Goal: Task Accomplishment & Management: Complete application form

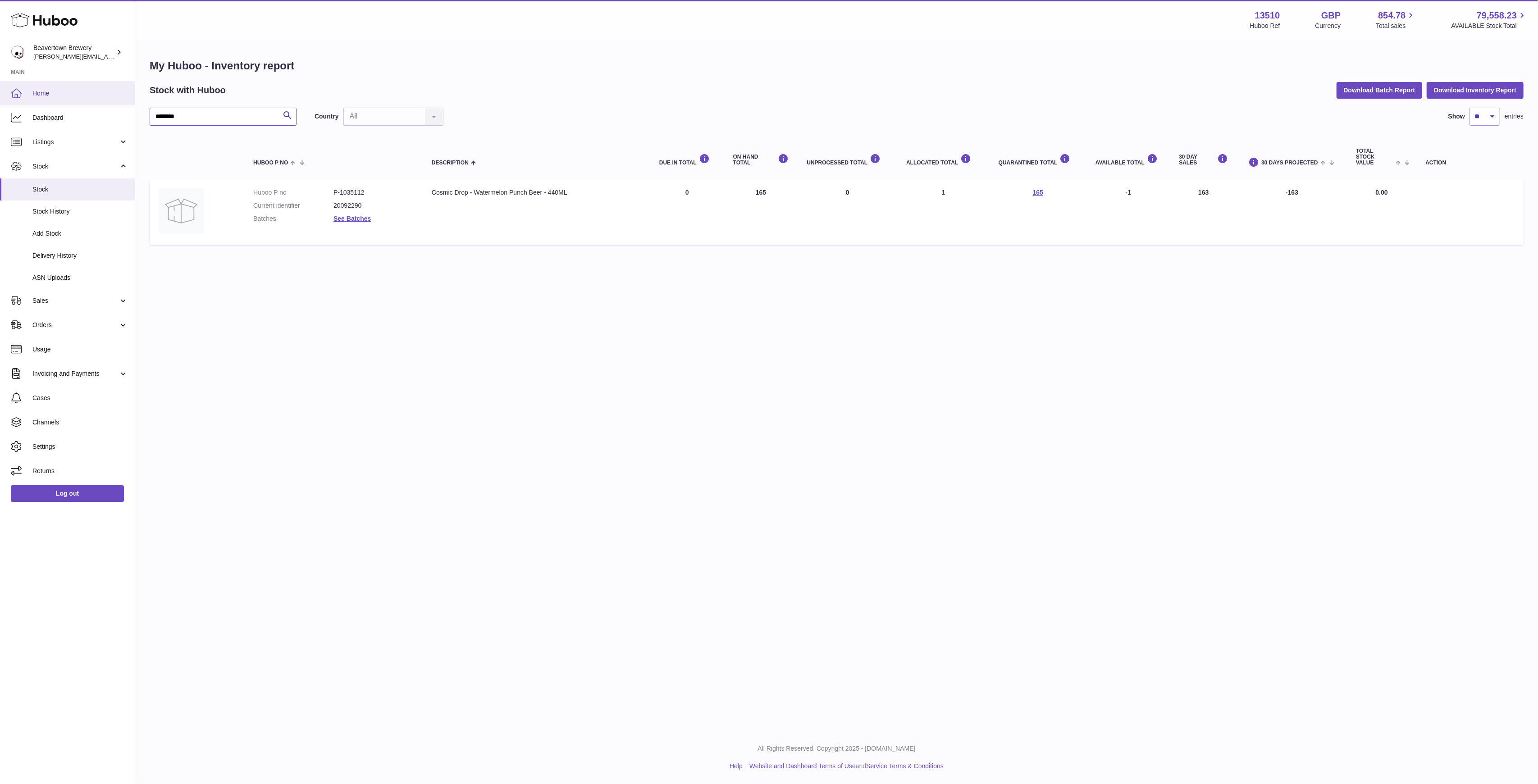
drag, startPoint x: 195, startPoint y: 108, endPoint x: 0, endPoint y: 103, distance: 195.1
click at [58, 104] on div "Huboo Beavertown Brewery Matthew.McCormack@beavertownbrewery.co.uk Main Home Da…" at bounding box center [769, 392] width 1538 height 784
paste input "text"
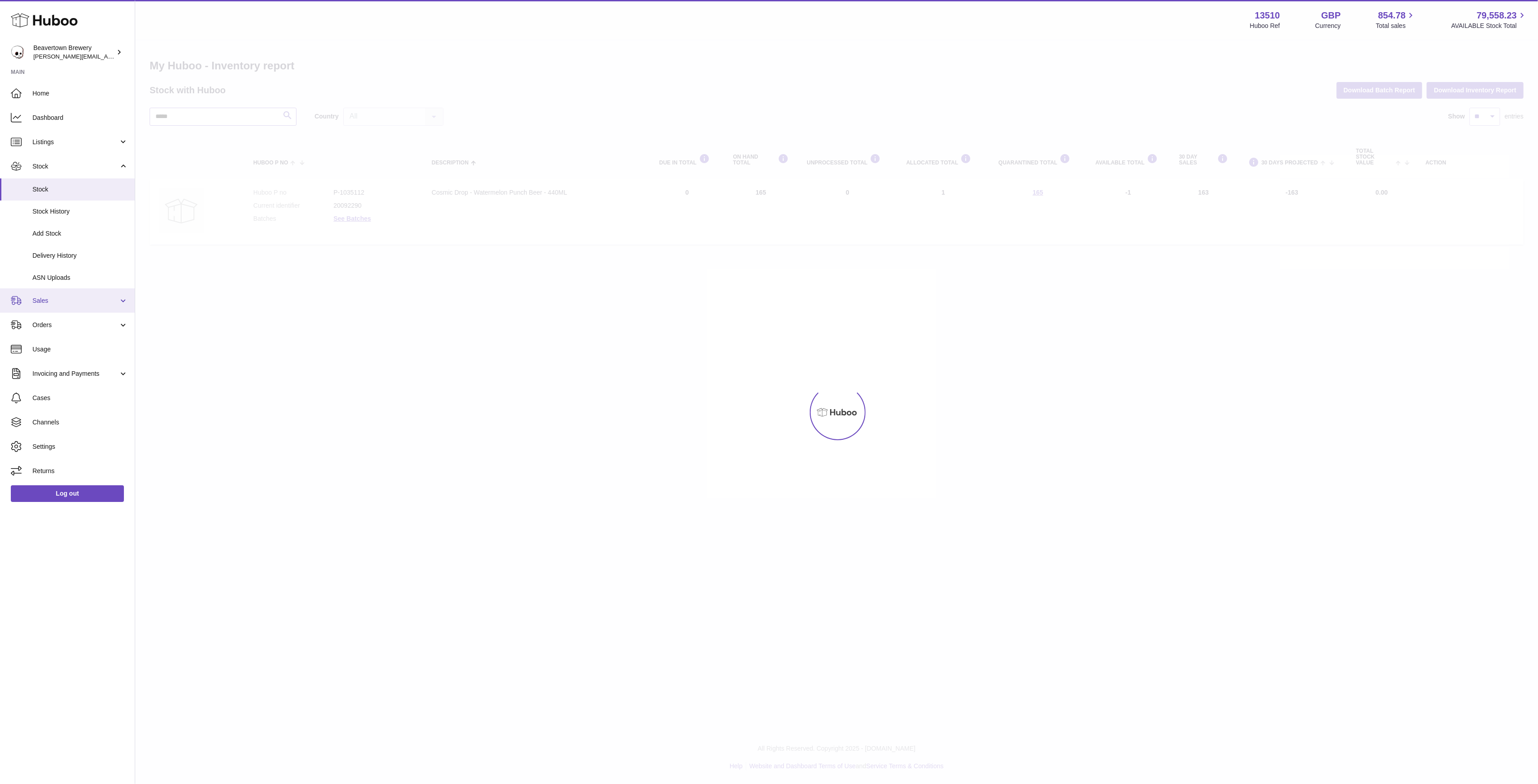
type input "*****"
click at [51, 295] on link "Sales" at bounding box center [67, 300] width 135 height 24
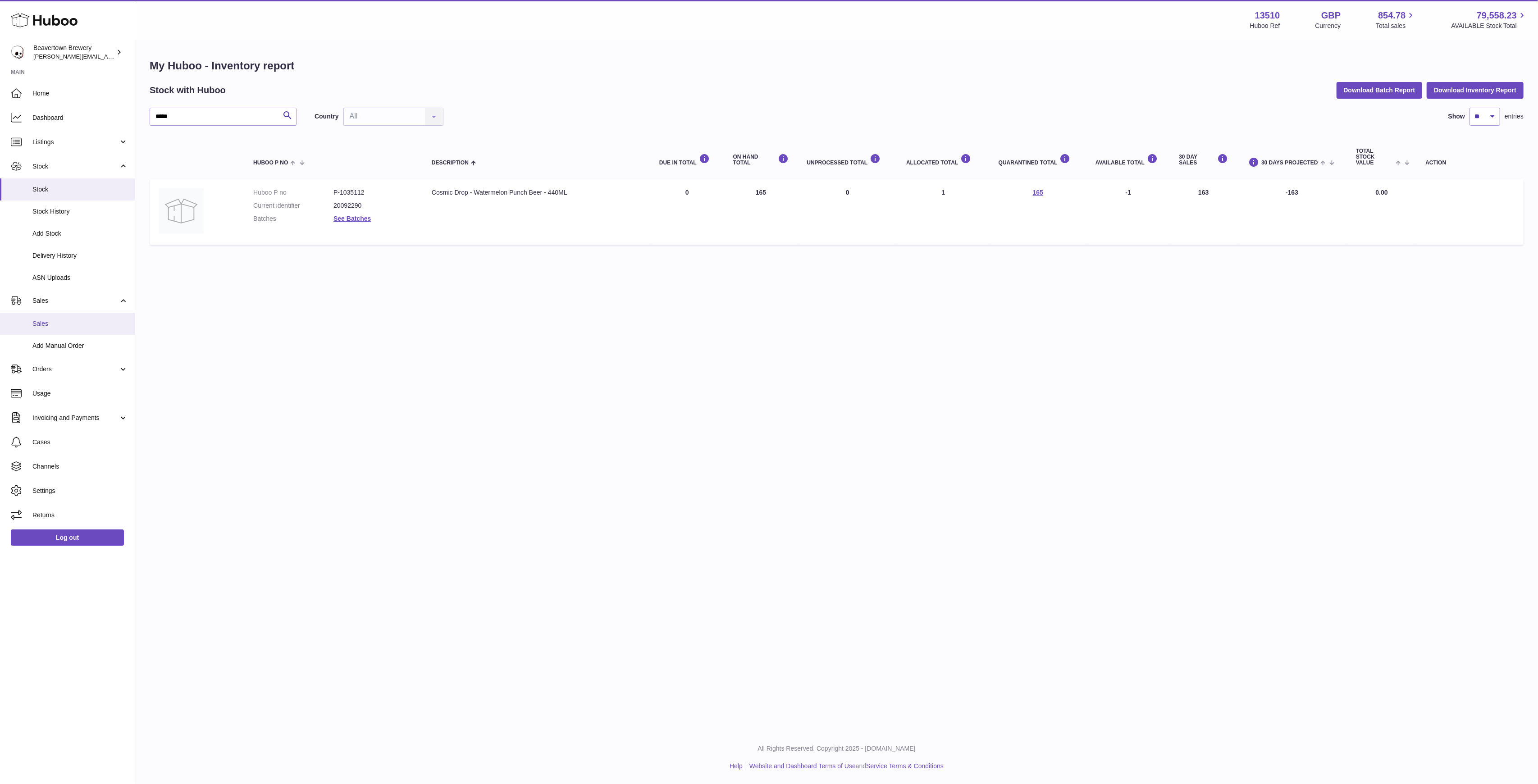
click at [52, 317] on link "Sales" at bounding box center [67, 324] width 135 height 22
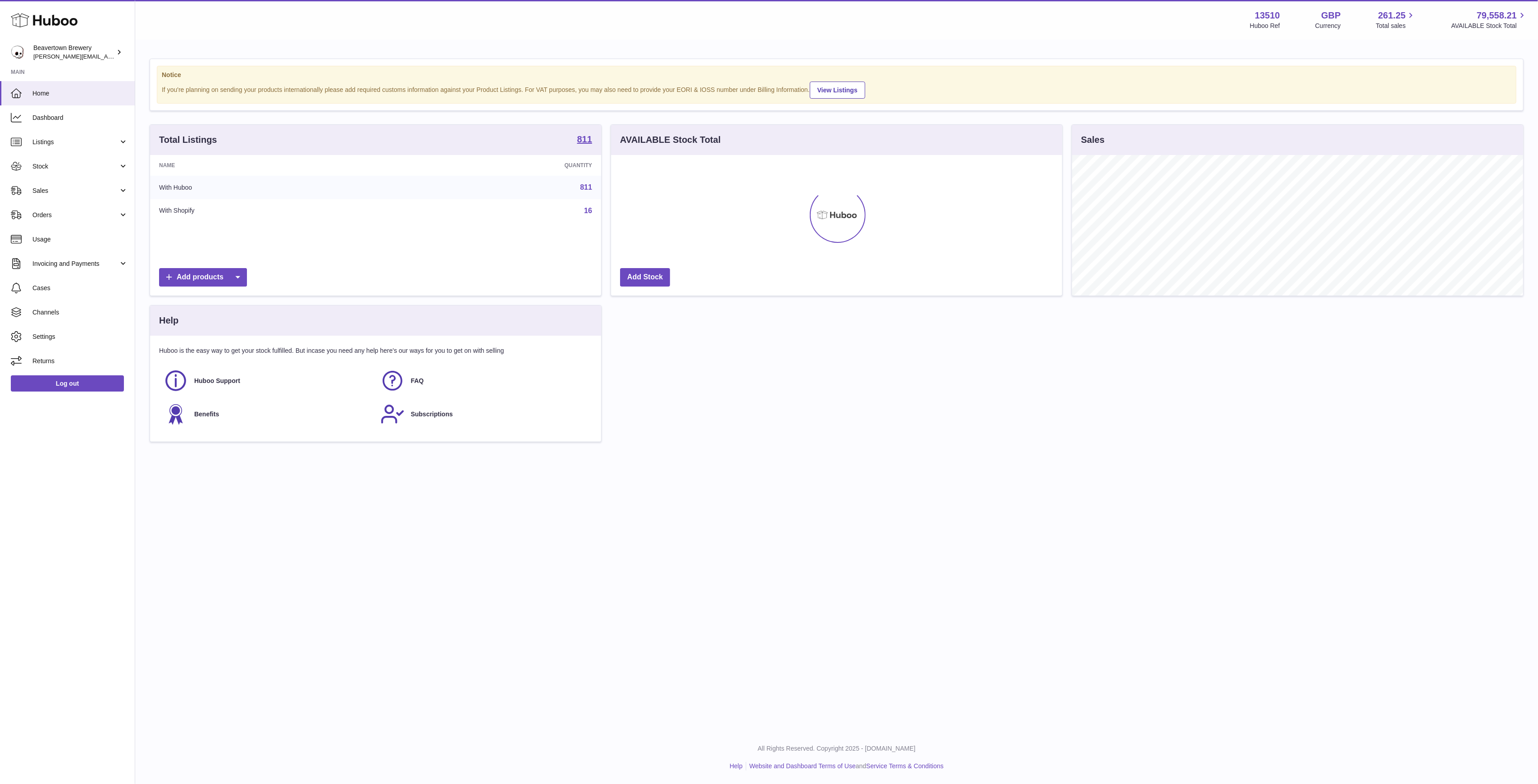
scroll to position [141, 451]
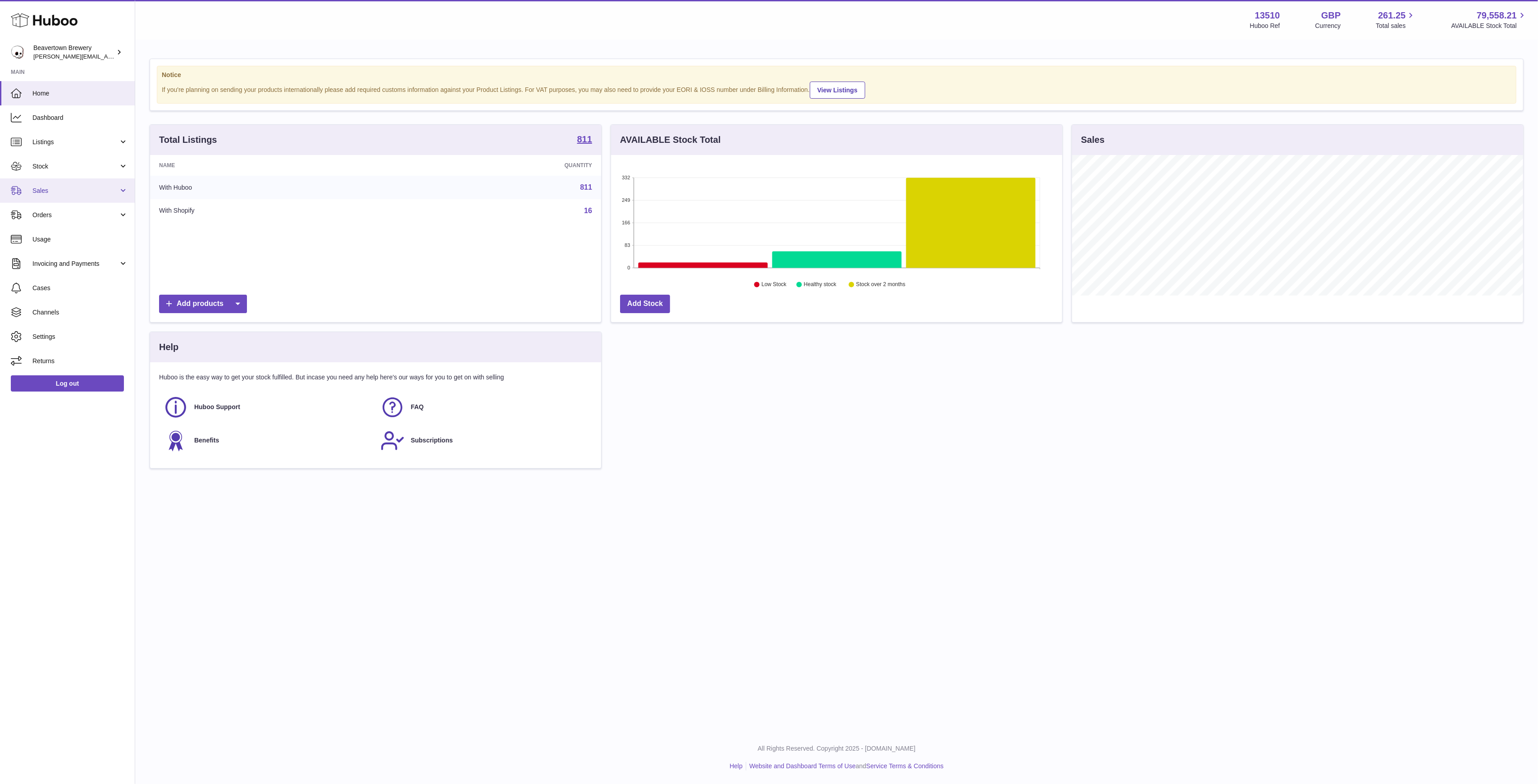
click at [39, 198] on link "Sales" at bounding box center [67, 191] width 135 height 24
click at [56, 206] on link "Sales" at bounding box center [67, 213] width 135 height 22
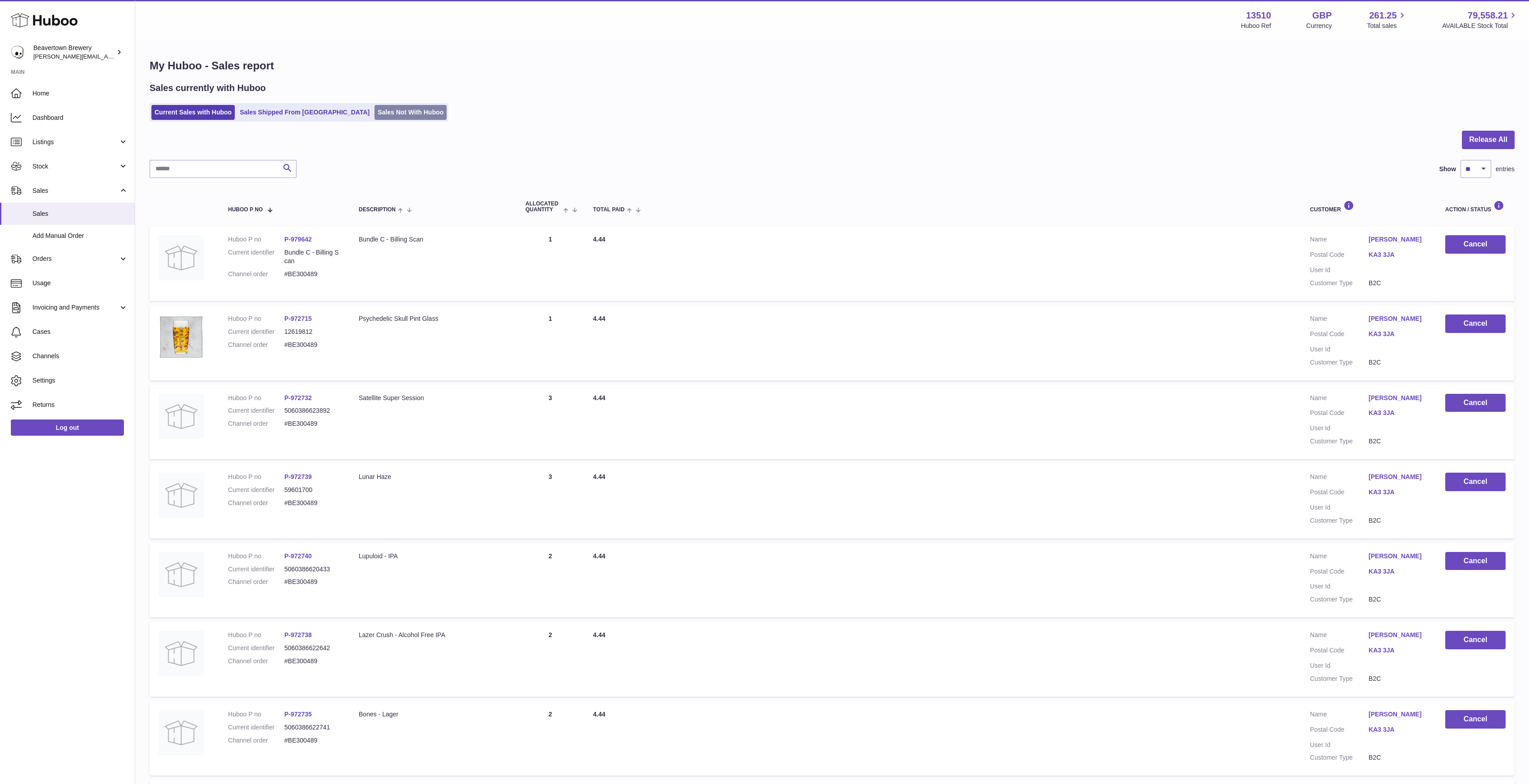
click at [374, 106] on link "Sales Not With Huboo" at bounding box center [411, 113] width 72 height 15
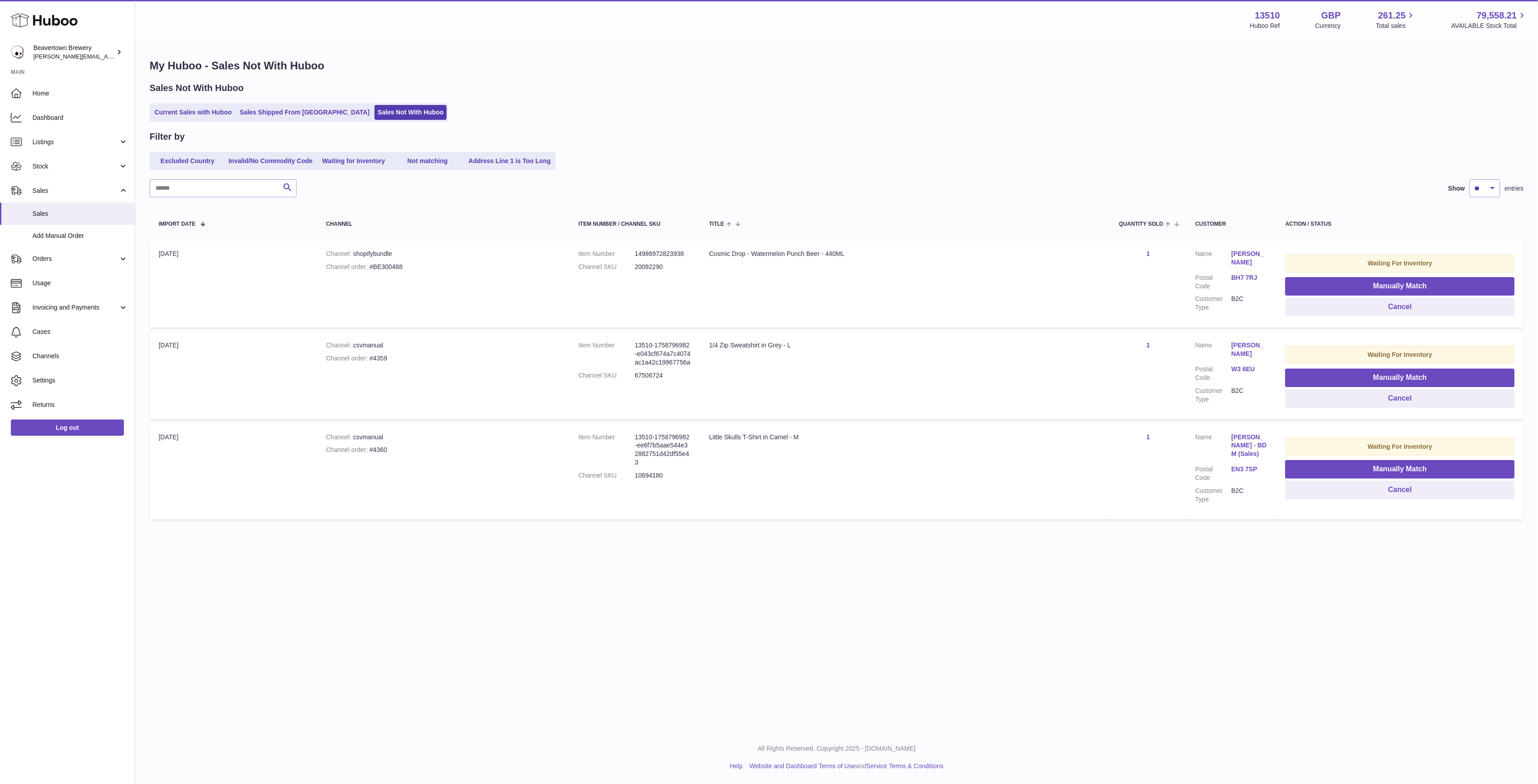
click at [299, 120] on ul "Current Sales with Huboo Sales Shipped From Huboo Sales Not With Huboo" at bounding box center [299, 113] width 299 height 18
click at [292, 117] on link "Sales Shipped From [GEOGRAPHIC_DATA]" at bounding box center [305, 113] width 136 height 15
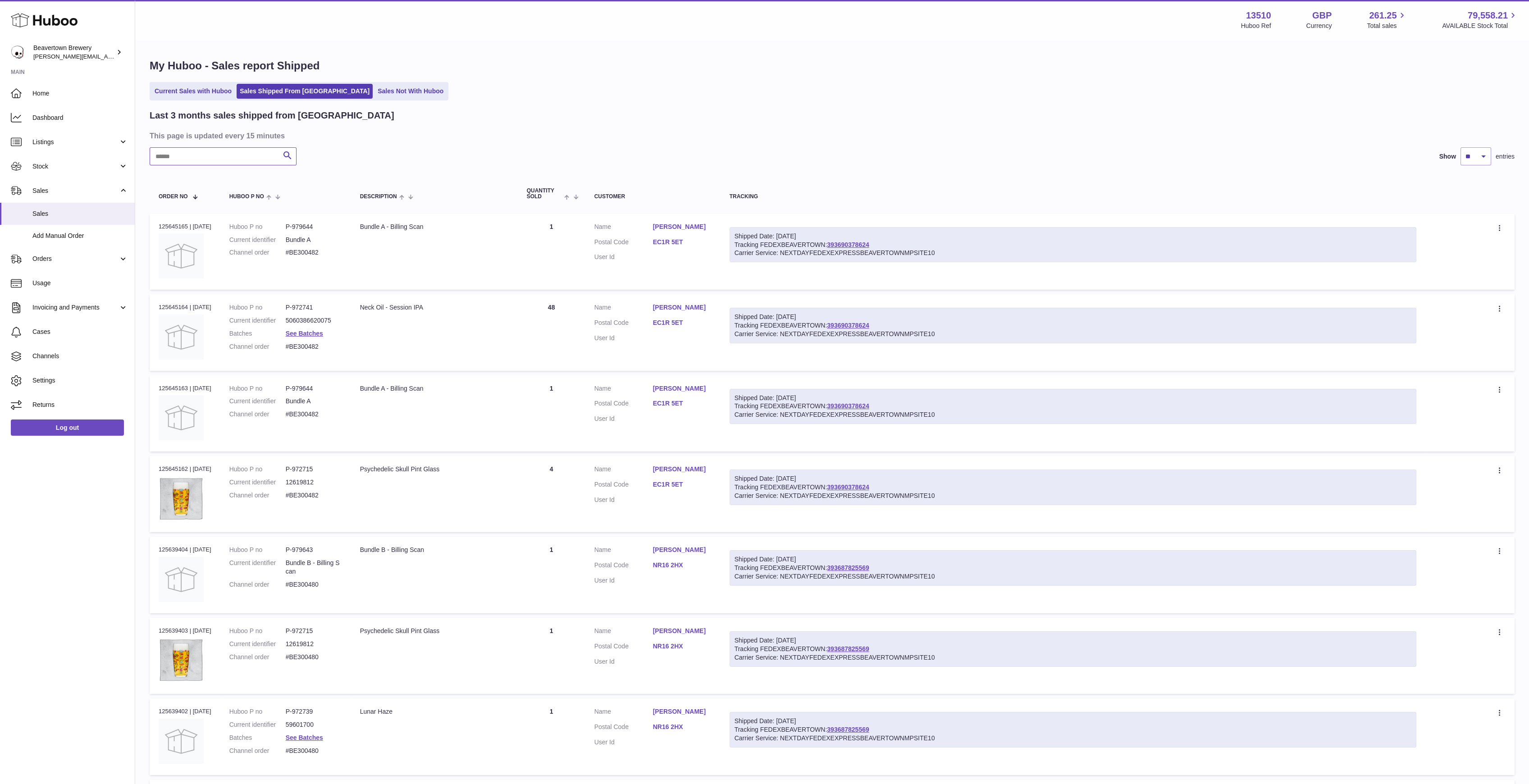
click at [225, 151] on input "text" at bounding box center [223, 156] width 147 height 18
paste input "*****"
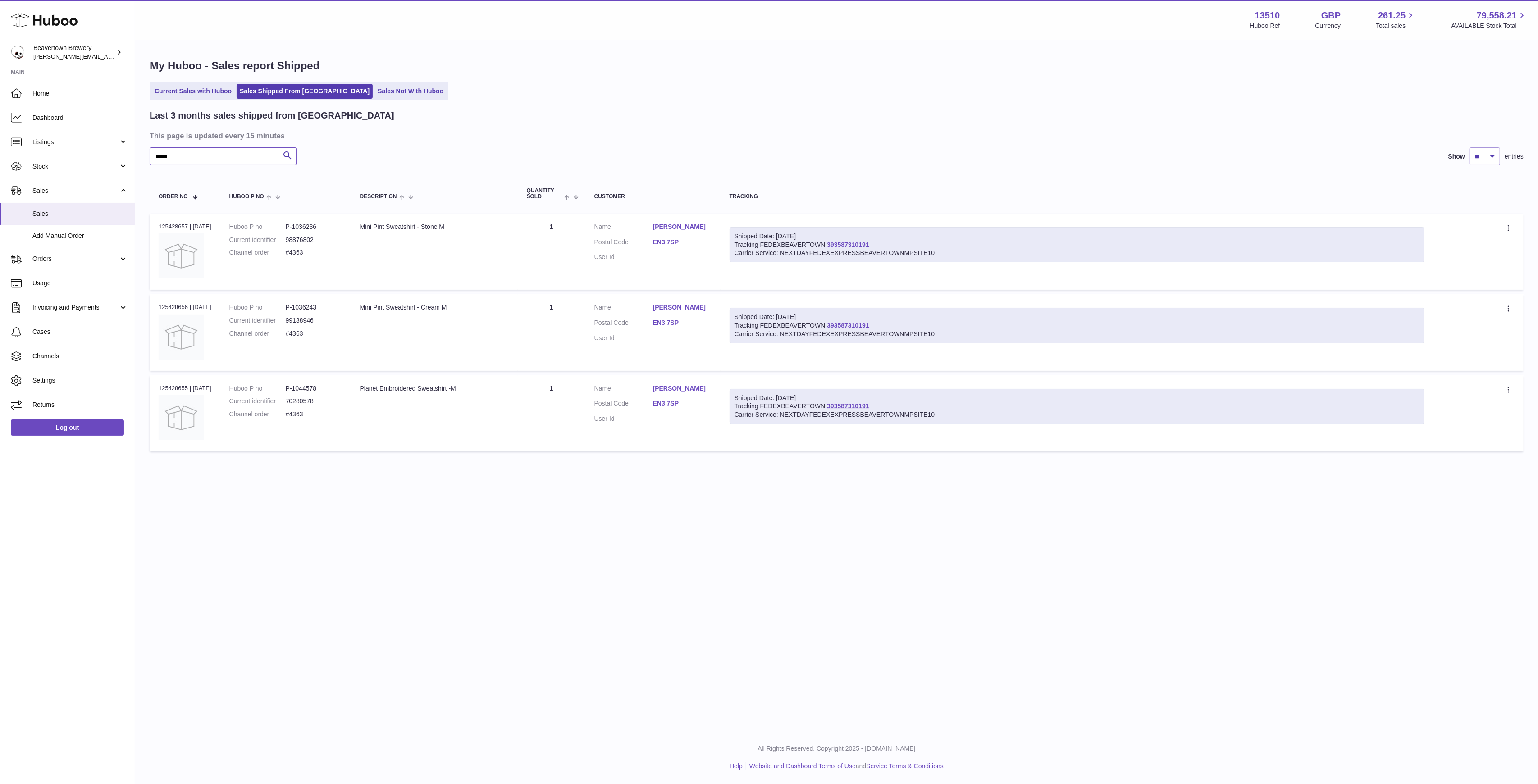
type input "*****"
click at [368, 83] on ul "Current Sales with Huboo Sales Shipped From Huboo Sales Not With Huboo" at bounding box center [299, 91] width 299 height 18
click at [374, 89] on link "Sales Not With Huboo" at bounding box center [411, 91] width 72 height 15
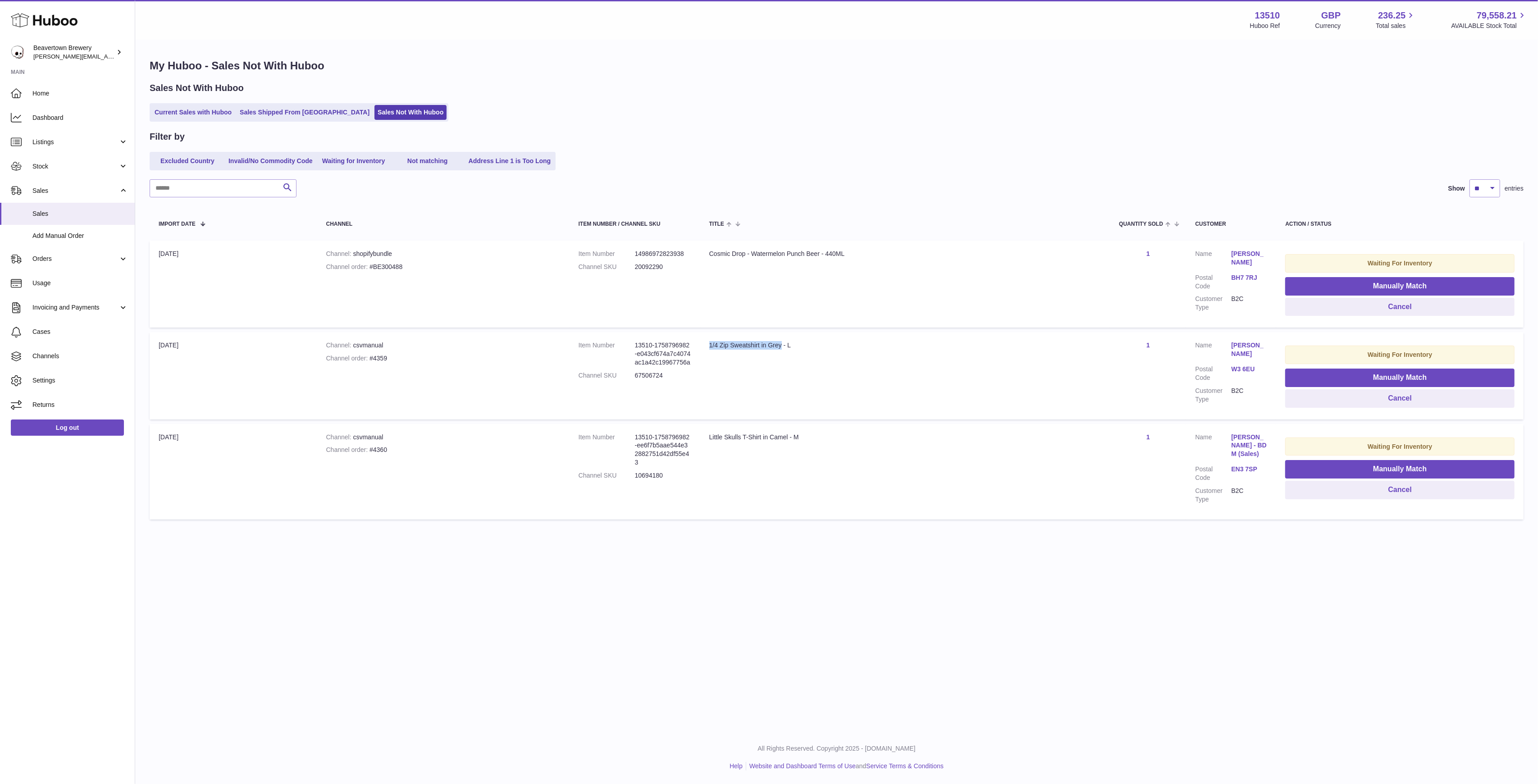
drag, startPoint x: 779, startPoint y: 343, endPoint x: 702, endPoint y: 341, distance: 77.0
click at [709, 341] on div "1/4 Zip Sweatshirt in Grey - L" at bounding box center [905, 346] width 392 height 9
click at [1330, 377] on button "Manually Match" at bounding box center [1400, 378] width 229 height 18
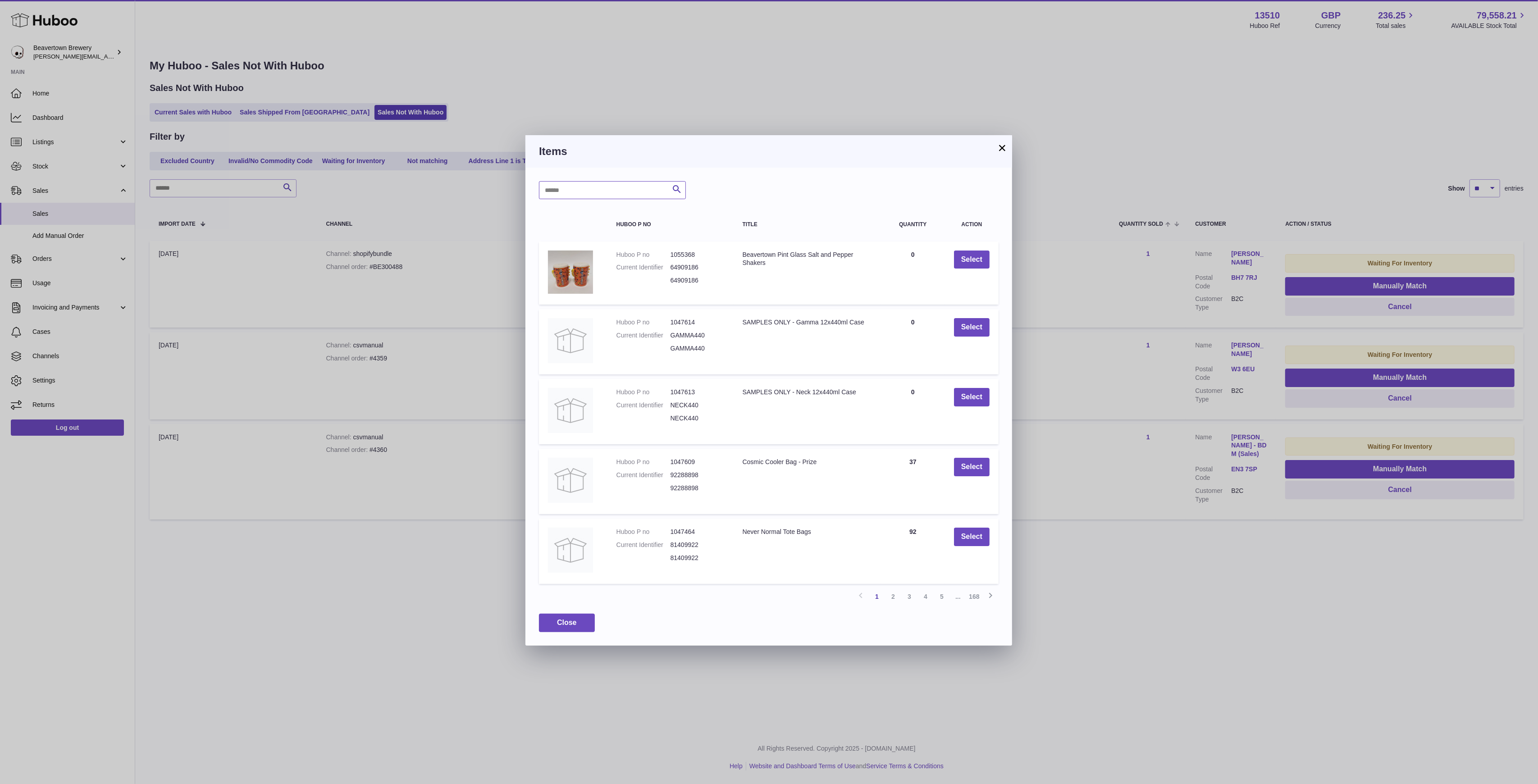
click at [637, 197] on input "text" at bounding box center [612, 190] width 147 height 18
type input "**********"
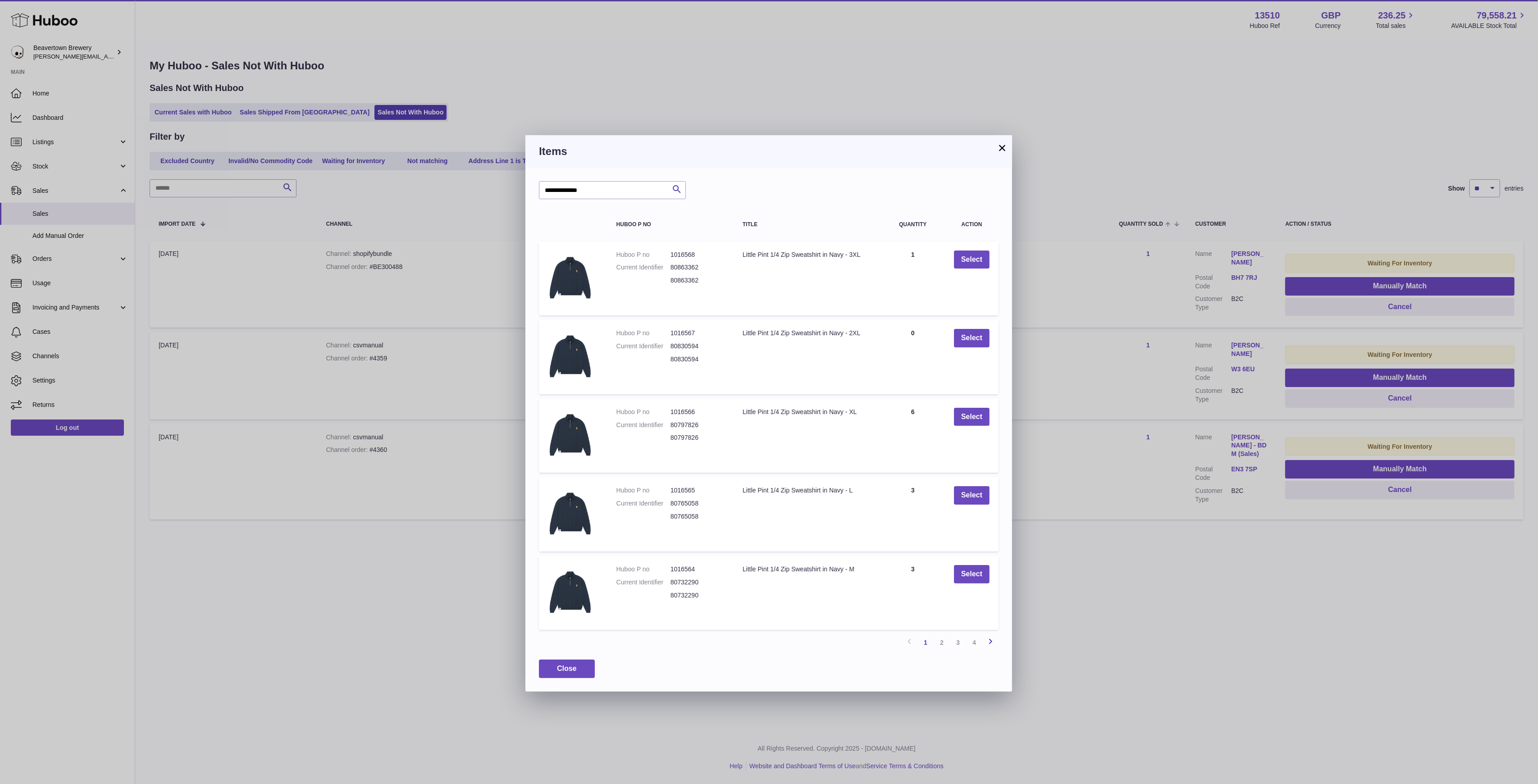
click at [990, 640] on icon at bounding box center [990, 641] width 11 height 11
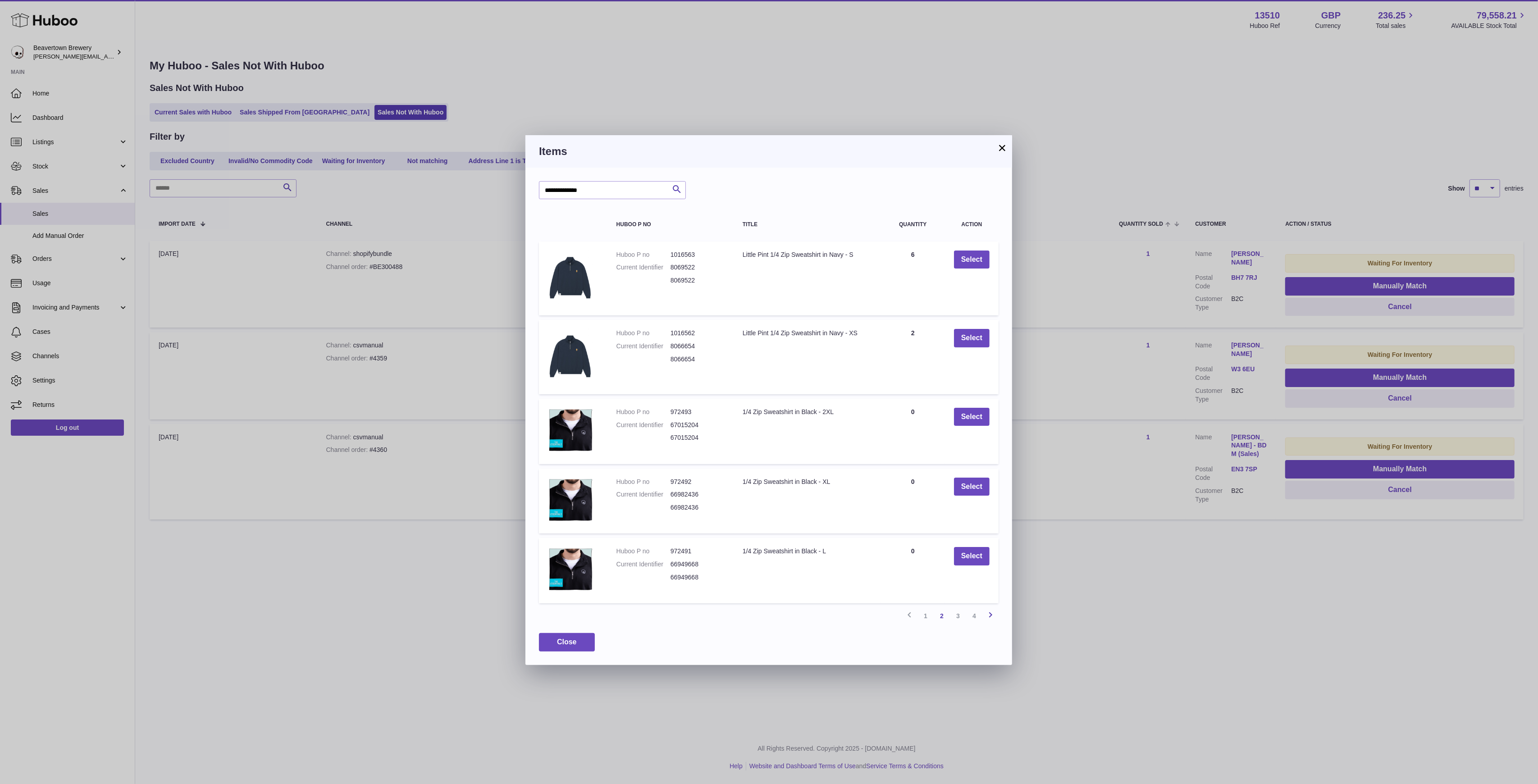
click at [993, 619] on icon at bounding box center [990, 615] width 11 height 11
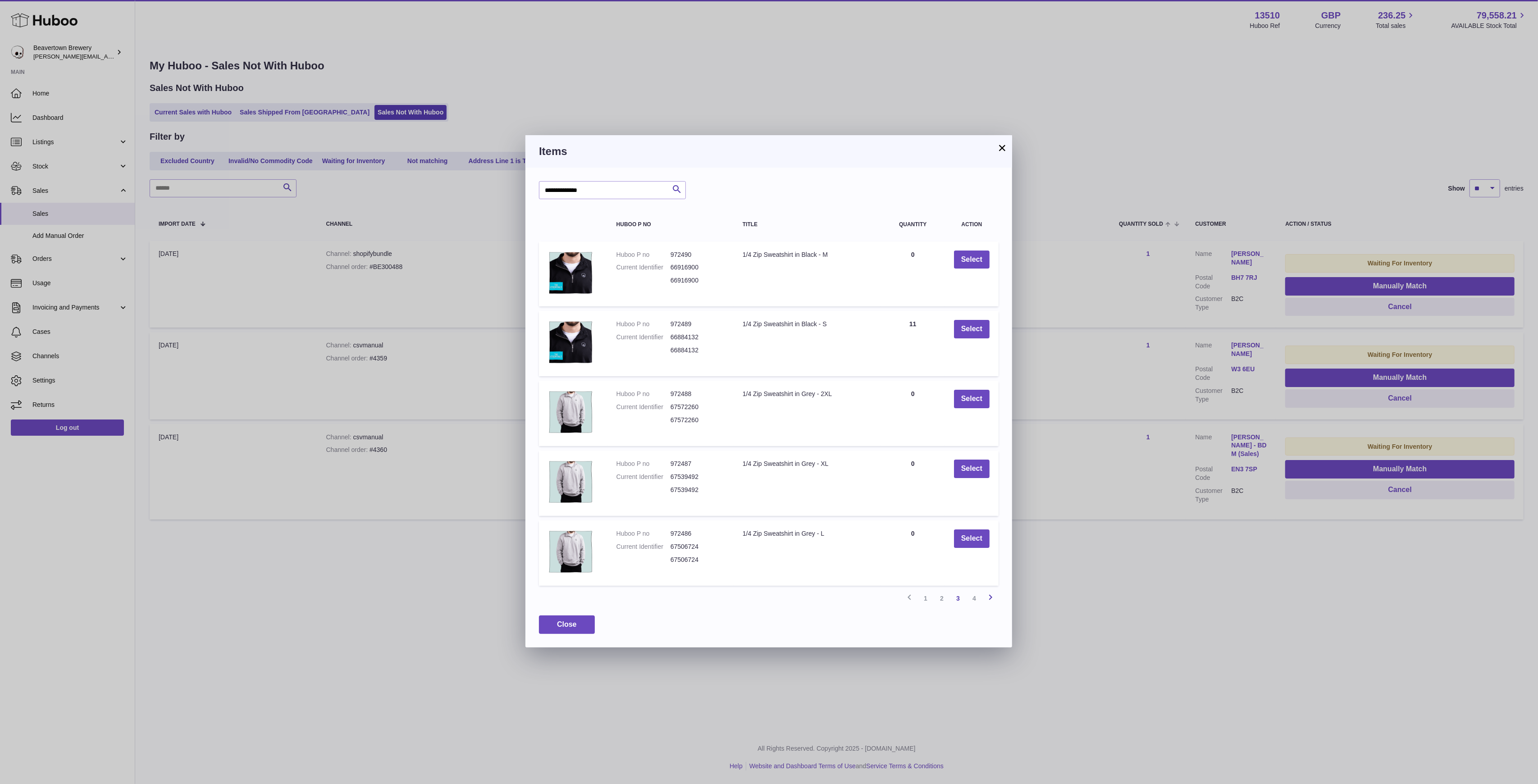
click at [988, 604] on link "Next" at bounding box center [990, 598] width 17 height 17
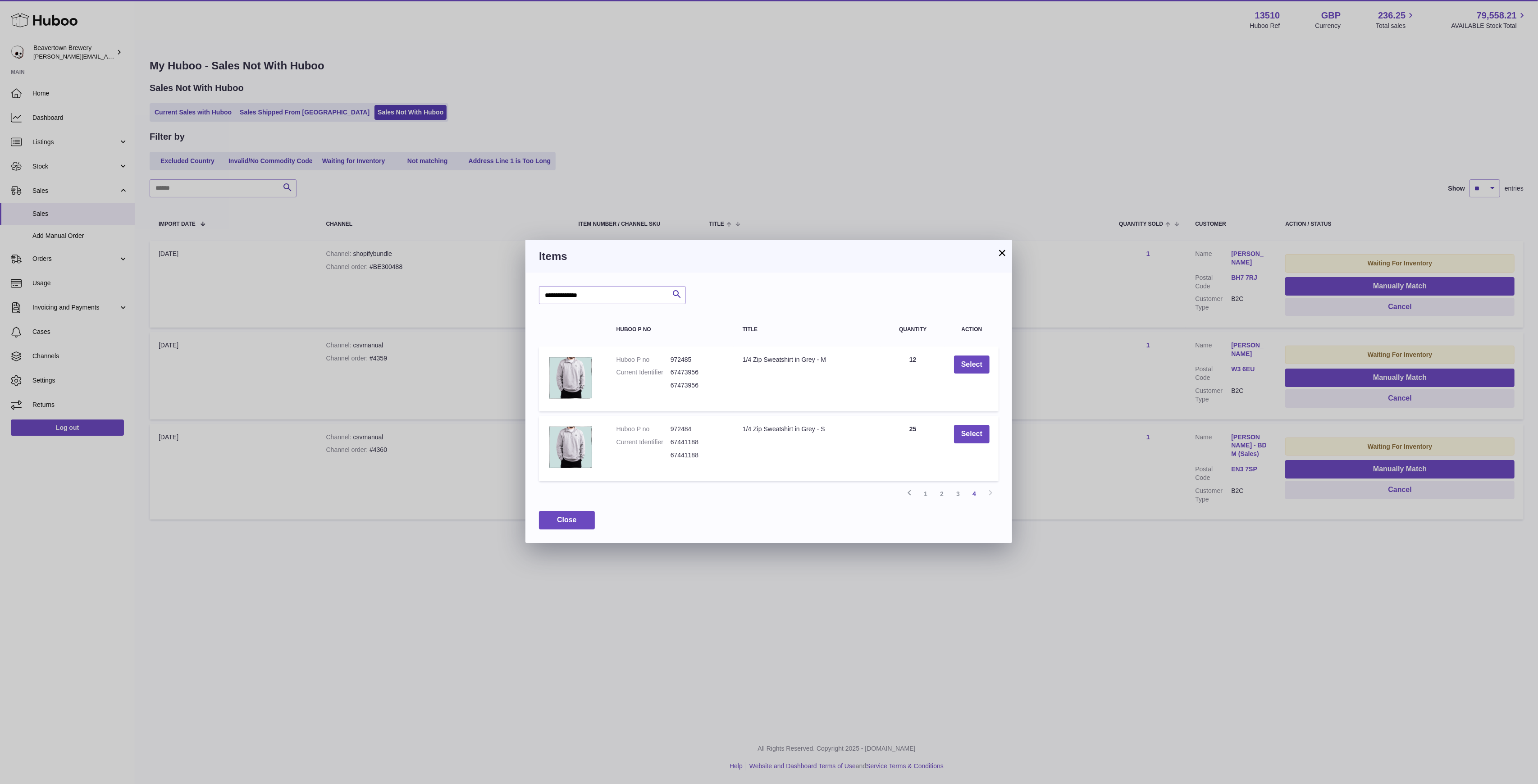
click at [900, 495] on div "Previous 1 2 3 4 Next" at bounding box center [768, 494] width 459 height 17
click at [902, 495] on link "Previous" at bounding box center [909, 494] width 17 height 17
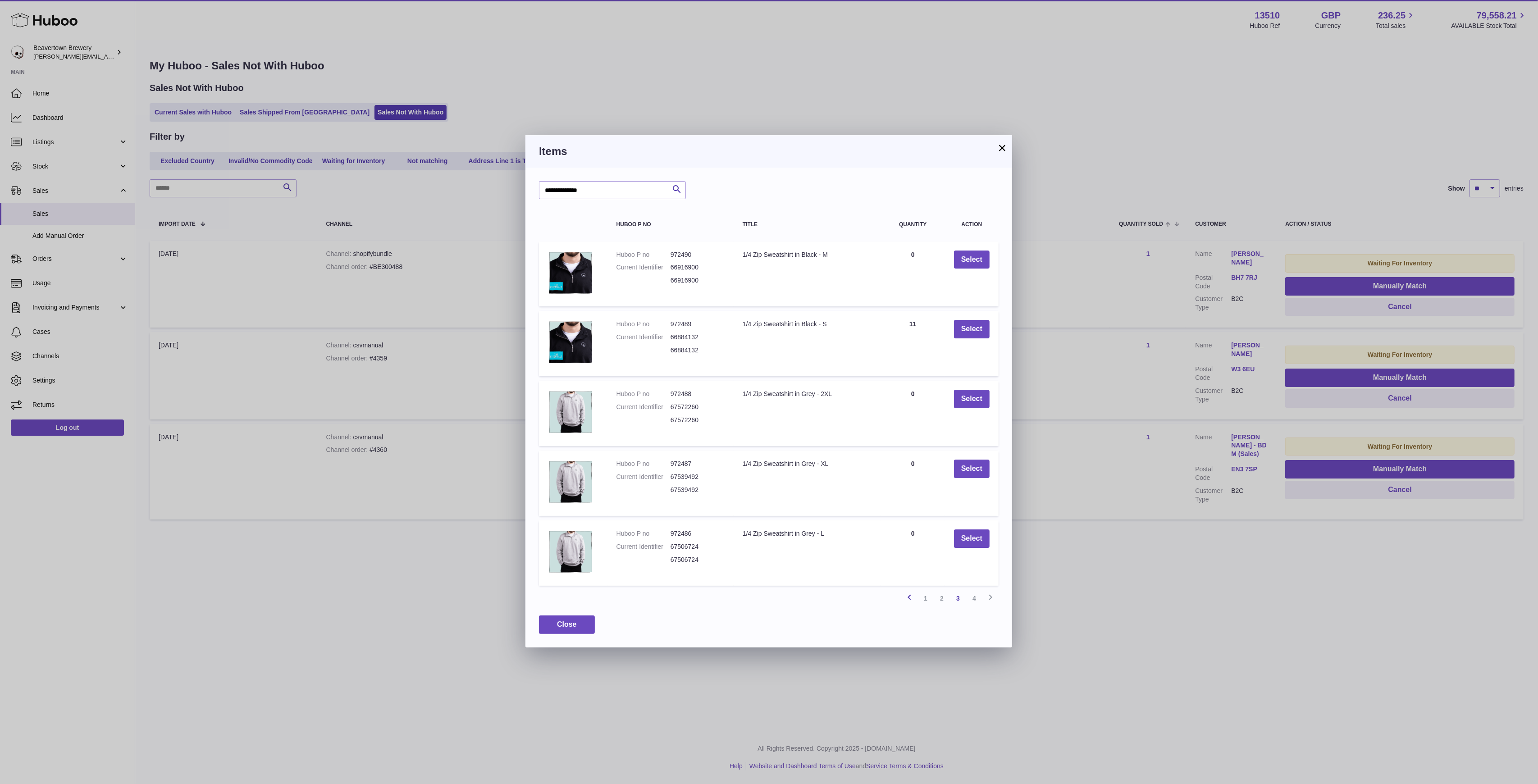
click at [902, 495] on td "Quantity 0" at bounding box center [913, 483] width 64 height 65
click at [904, 597] on link "Previous" at bounding box center [909, 598] width 17 height 17
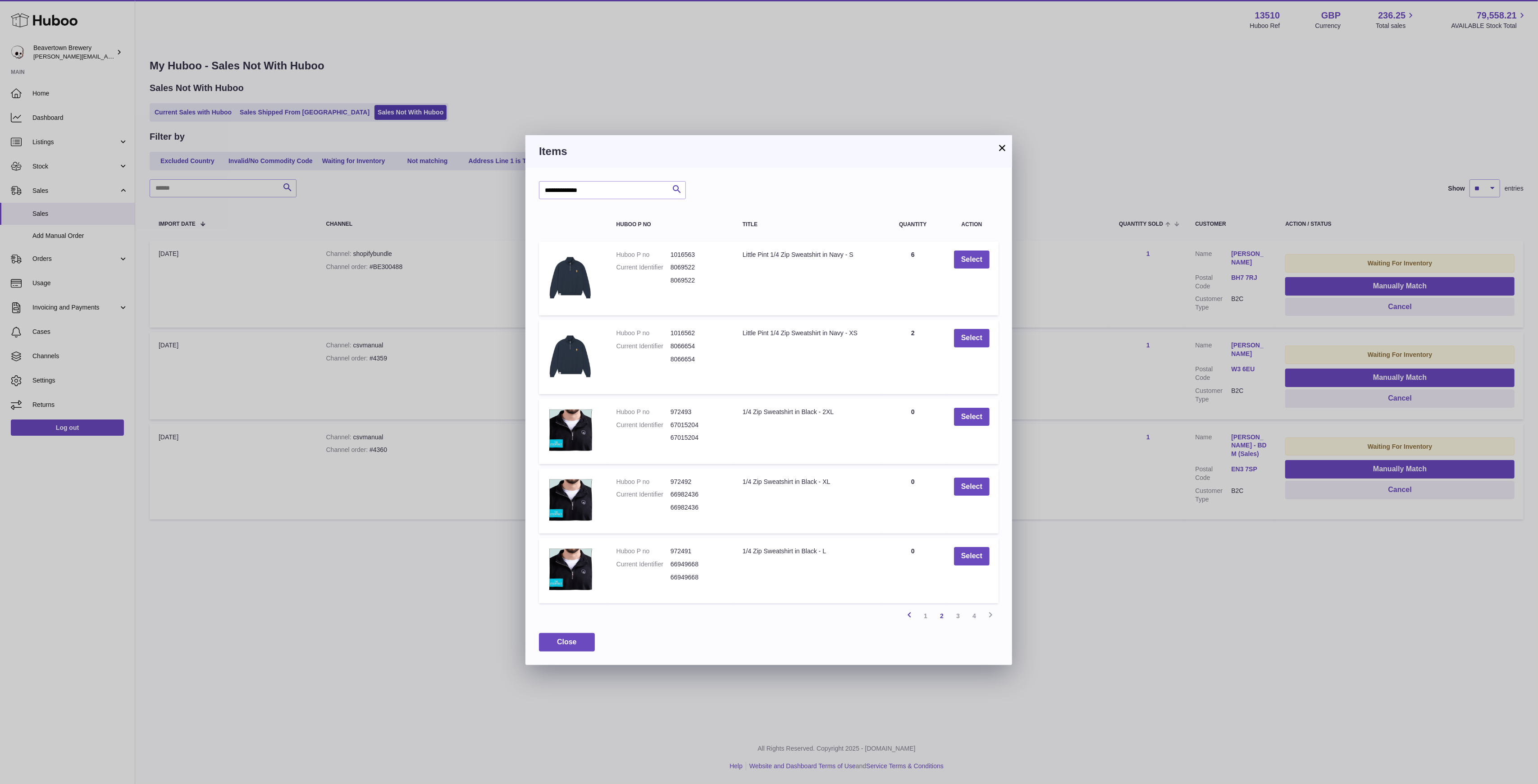
click at [911, 618] on icon at bounding box center [910, 615] width 11 height 11
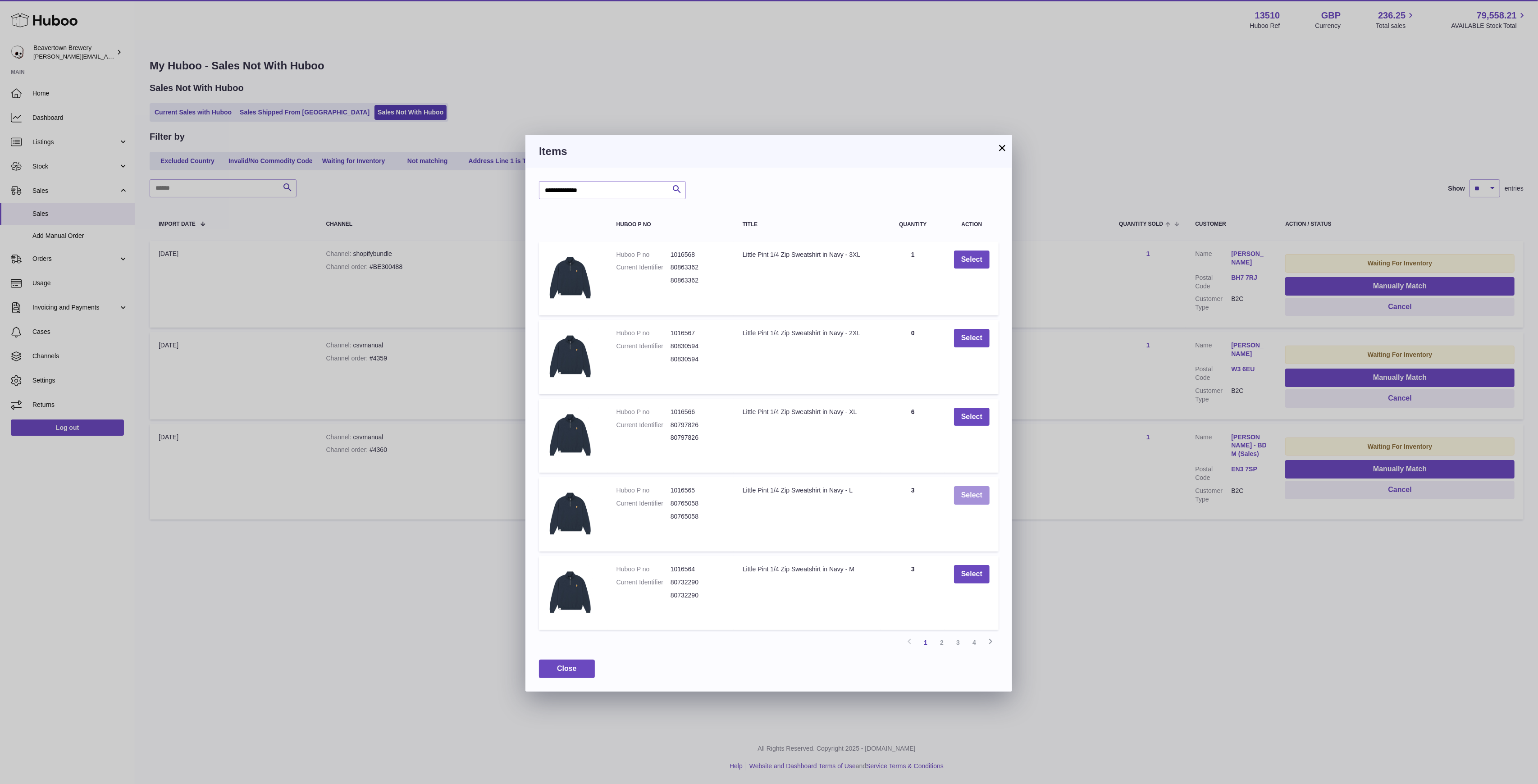
click at [958, 495] on button "Select" at bounding box center [971, 495] width 35 height 18
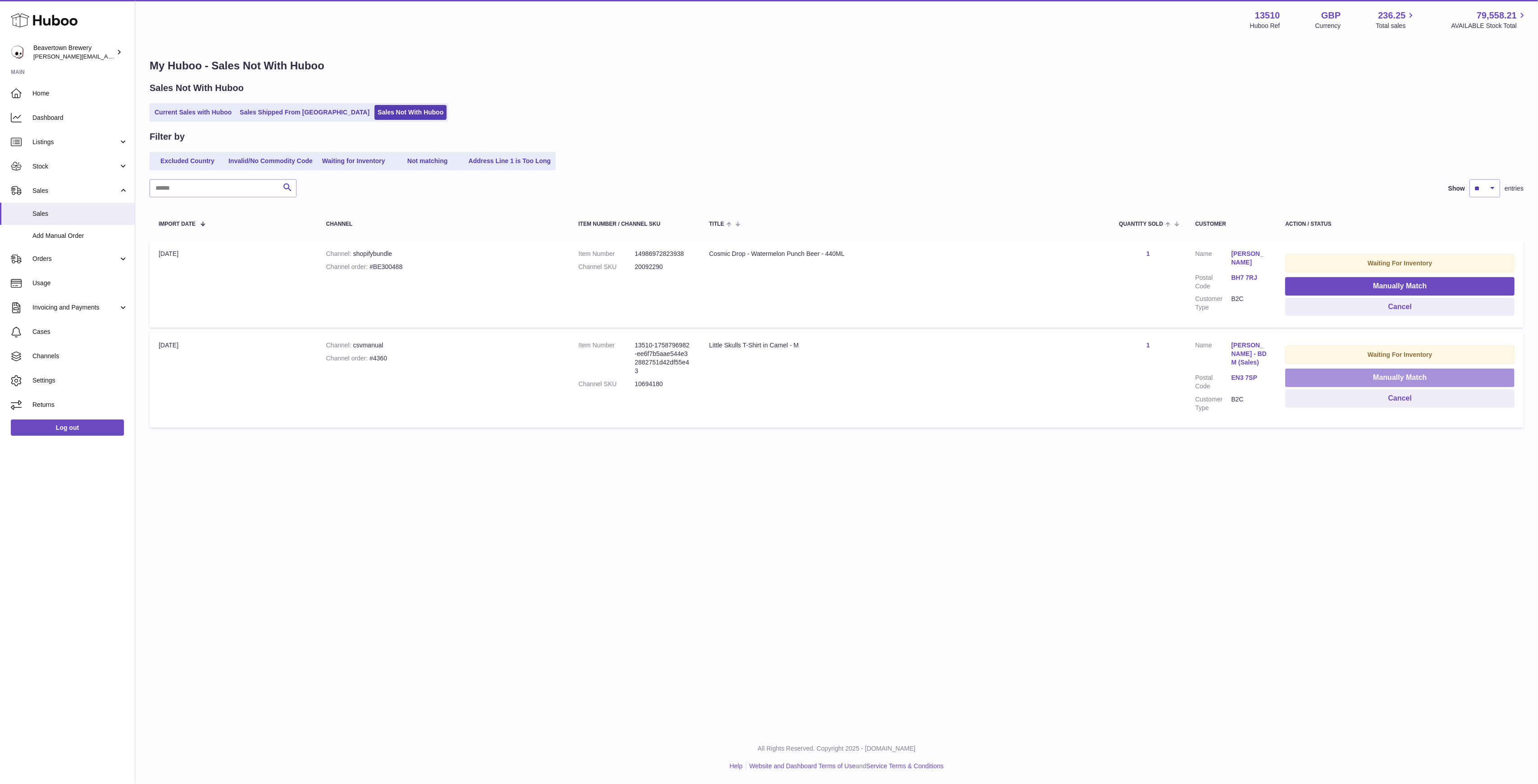
click at [1328, 380] on button "Manually Match" at bounding box center [1400, 378] width 229 height 18
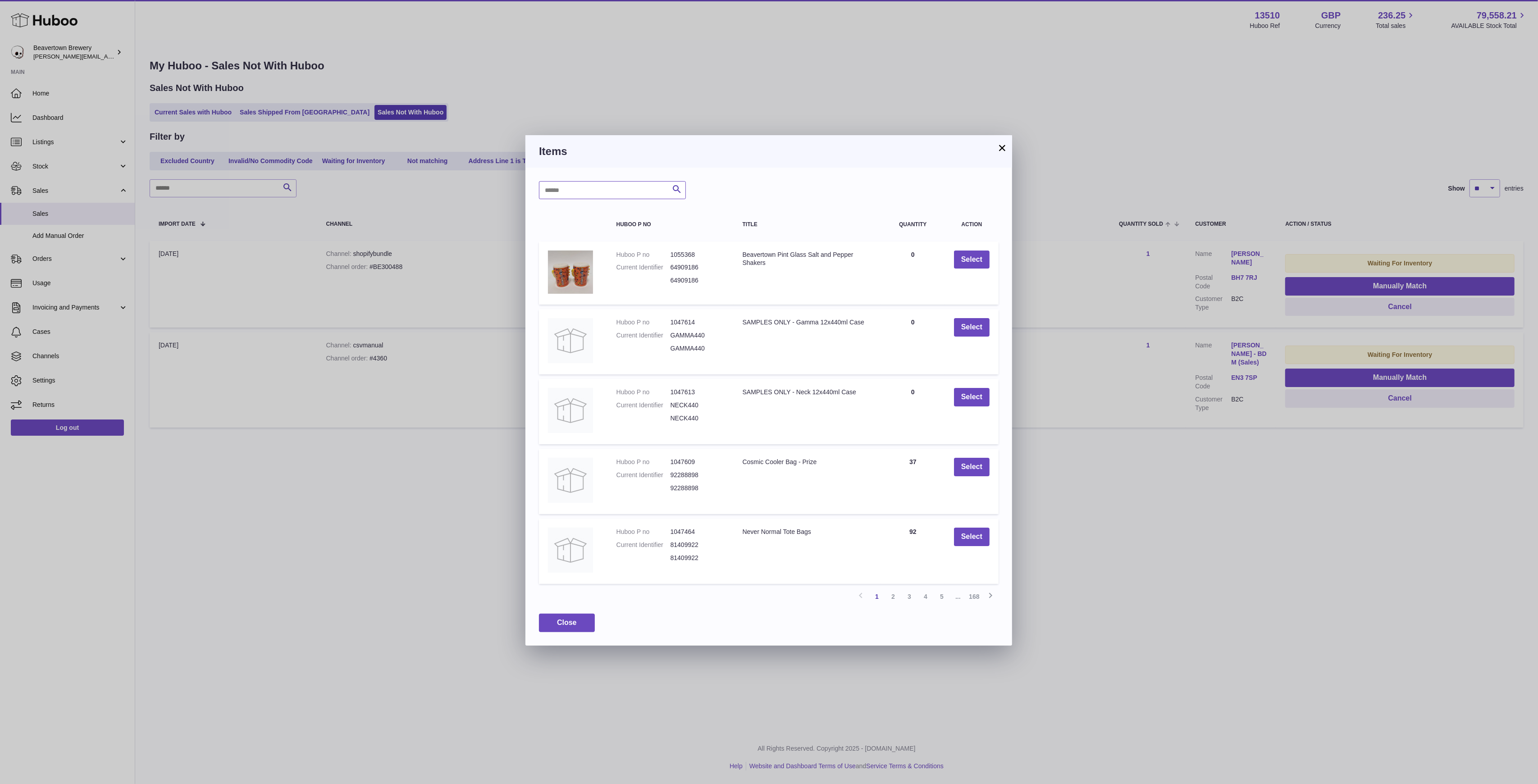
click at [620, 198] on input "text" at bounding box center [612, 190] width 147 height 18
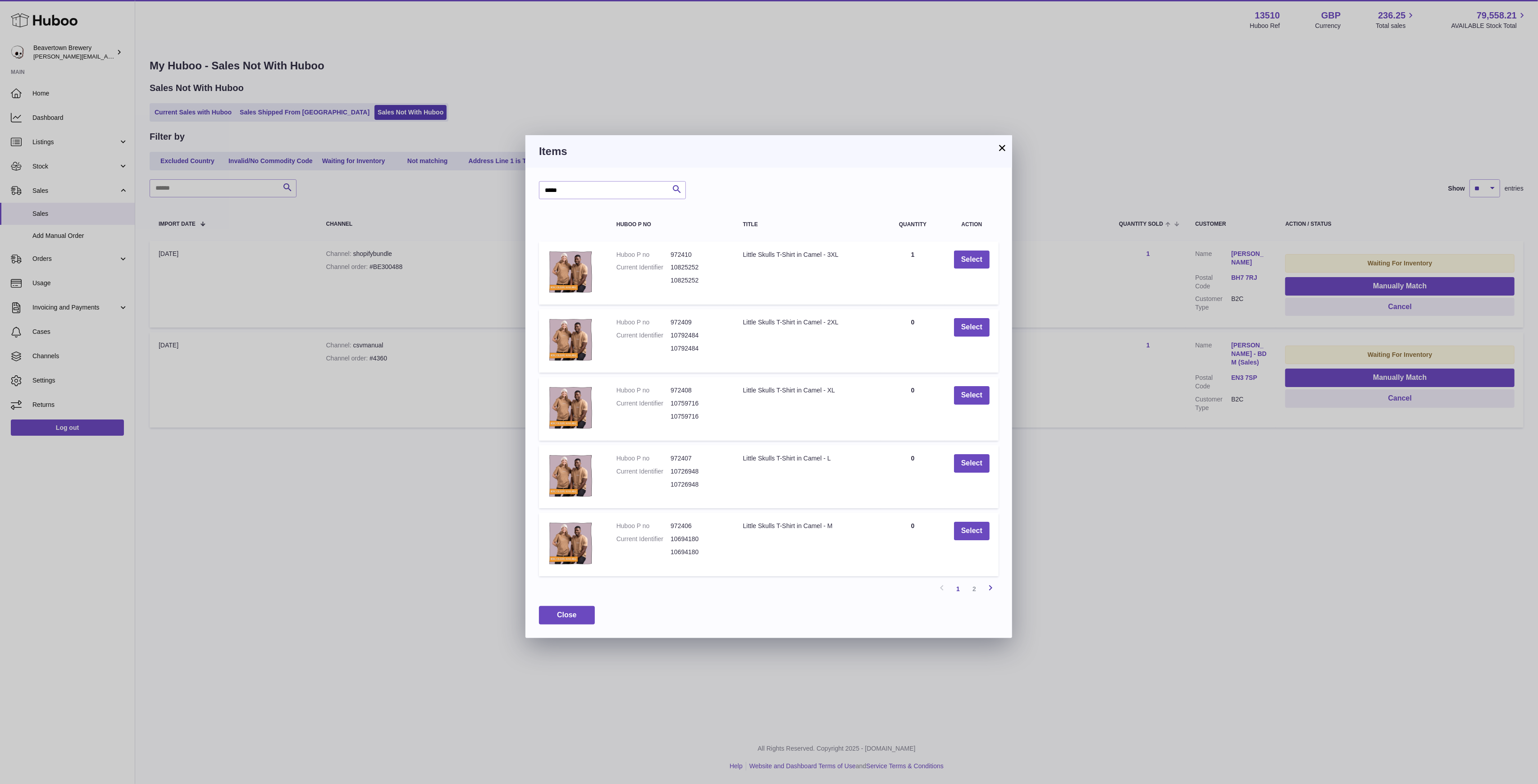
click at [989, 593] on icon at bounding box center [990, 588] width 11 height 11
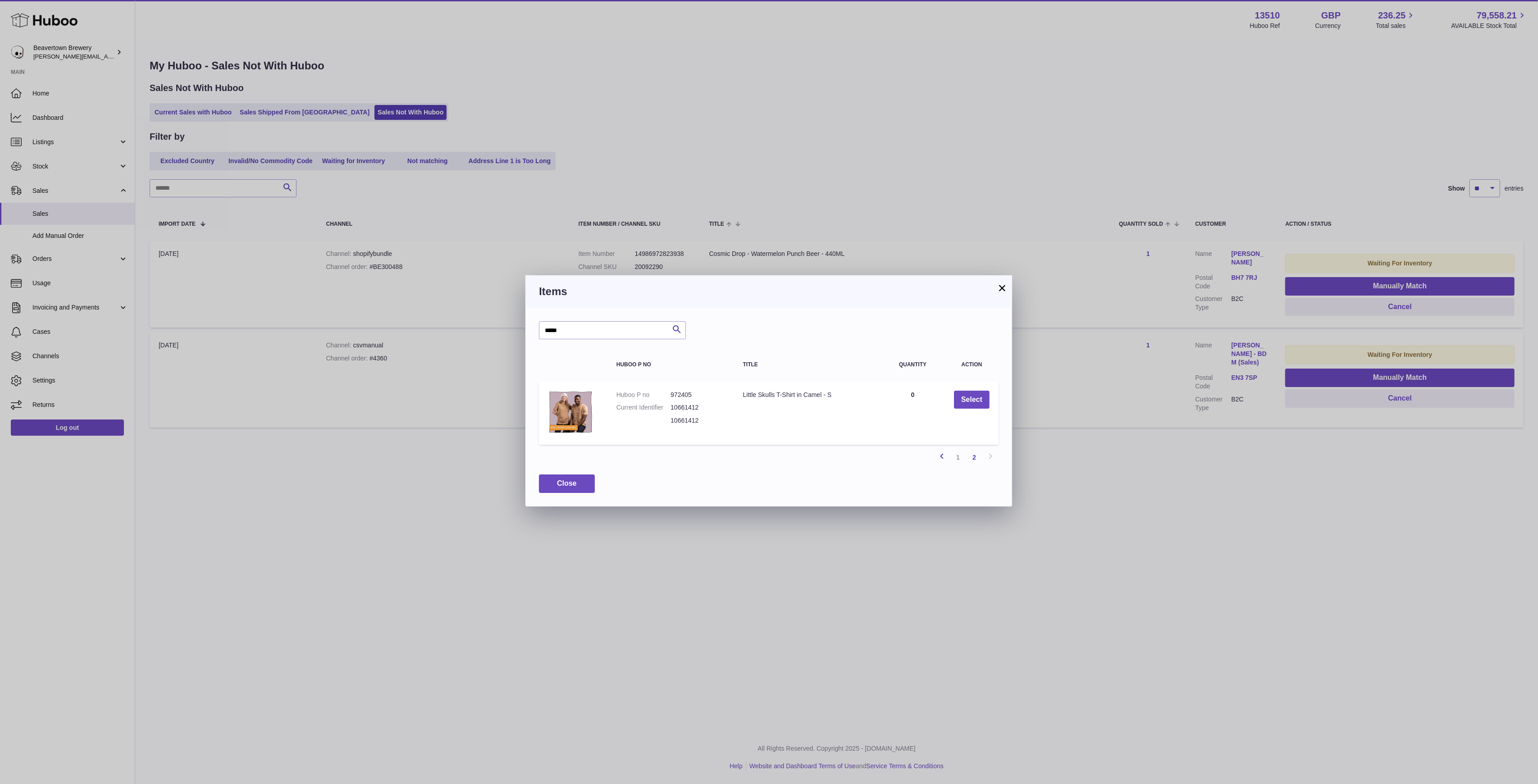
click at [938, 451] on link "Previous" at bounding box center [942, 457] width 17 height 17
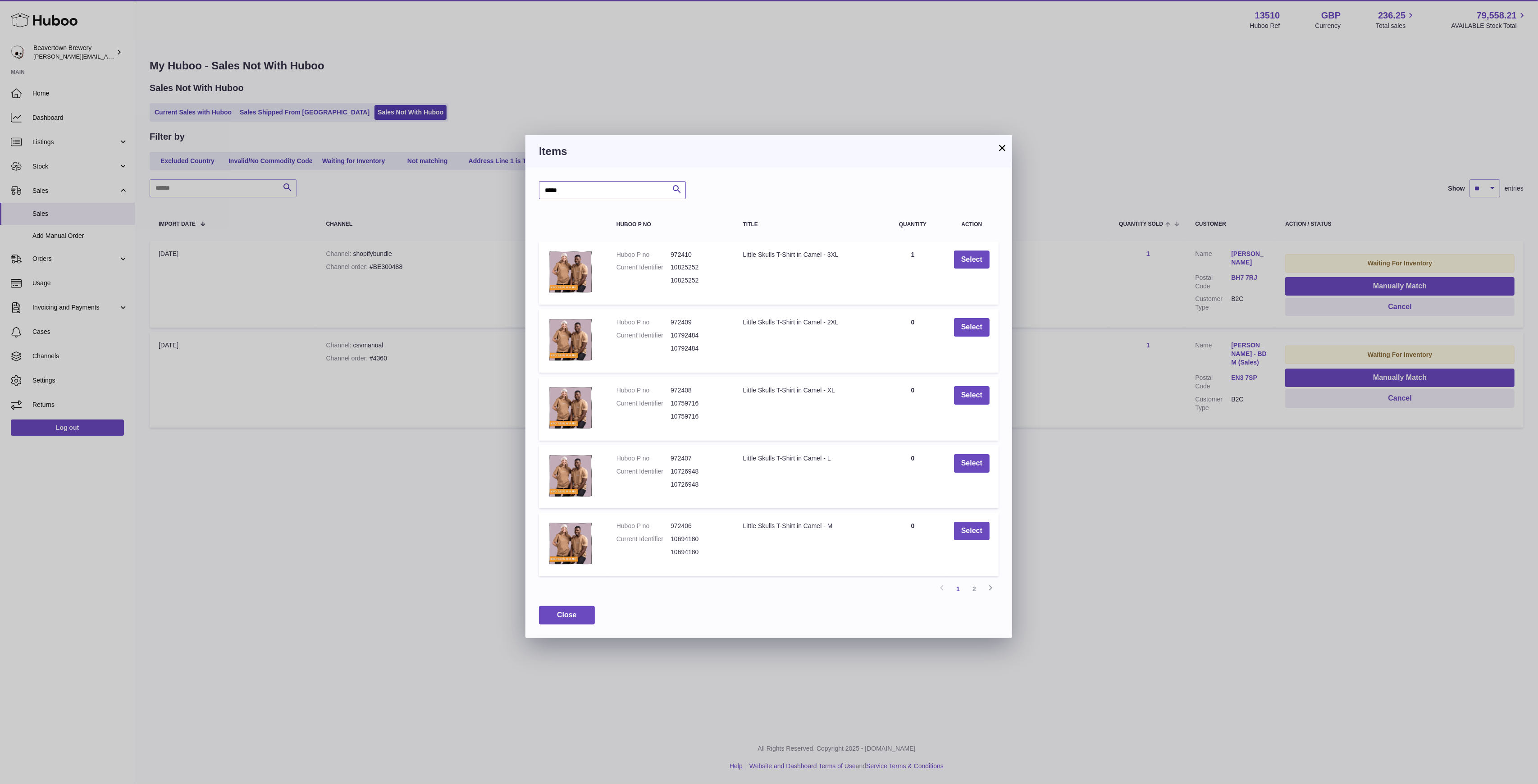
drag, startPoint x: 615, startPoint y: 194, endPoint x: 449, endPoint y: 160, distance: 169.4
click at [440, 163] on div "× Items ***** Search Huboo P no Title Quantity Action Huboo P no 972410 Current…" at bounding box center [769, 392] width 1538 height 784
type input "******"
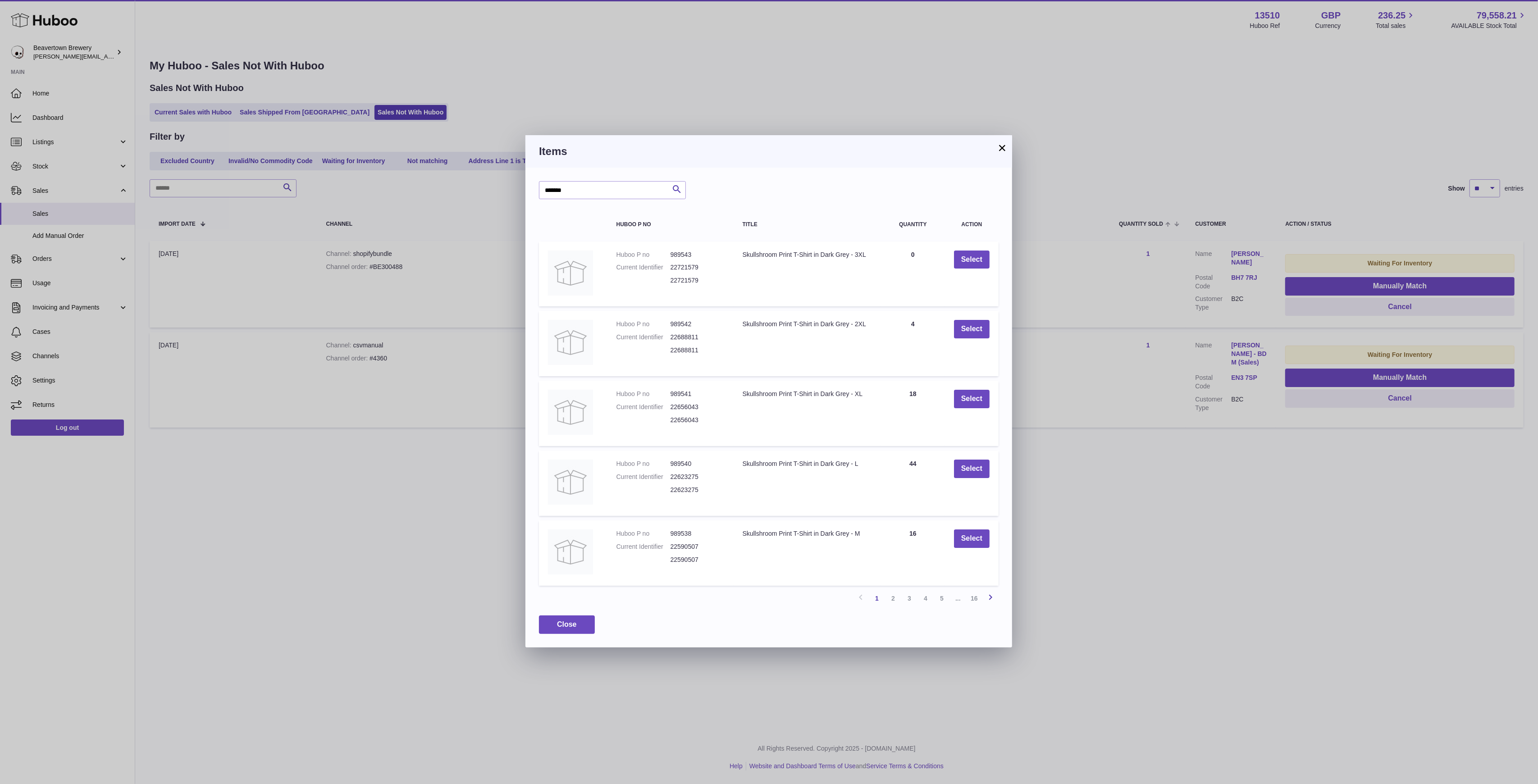
click at [988, 596] on icon at bounding box center [990, 597] width 11 height 11
click at [861, 597] on icon at bounding box center [861, 592] width 11 height 11
click at [957, 544] on button "Select" at bounding box center [971, 538] width 35 height 18
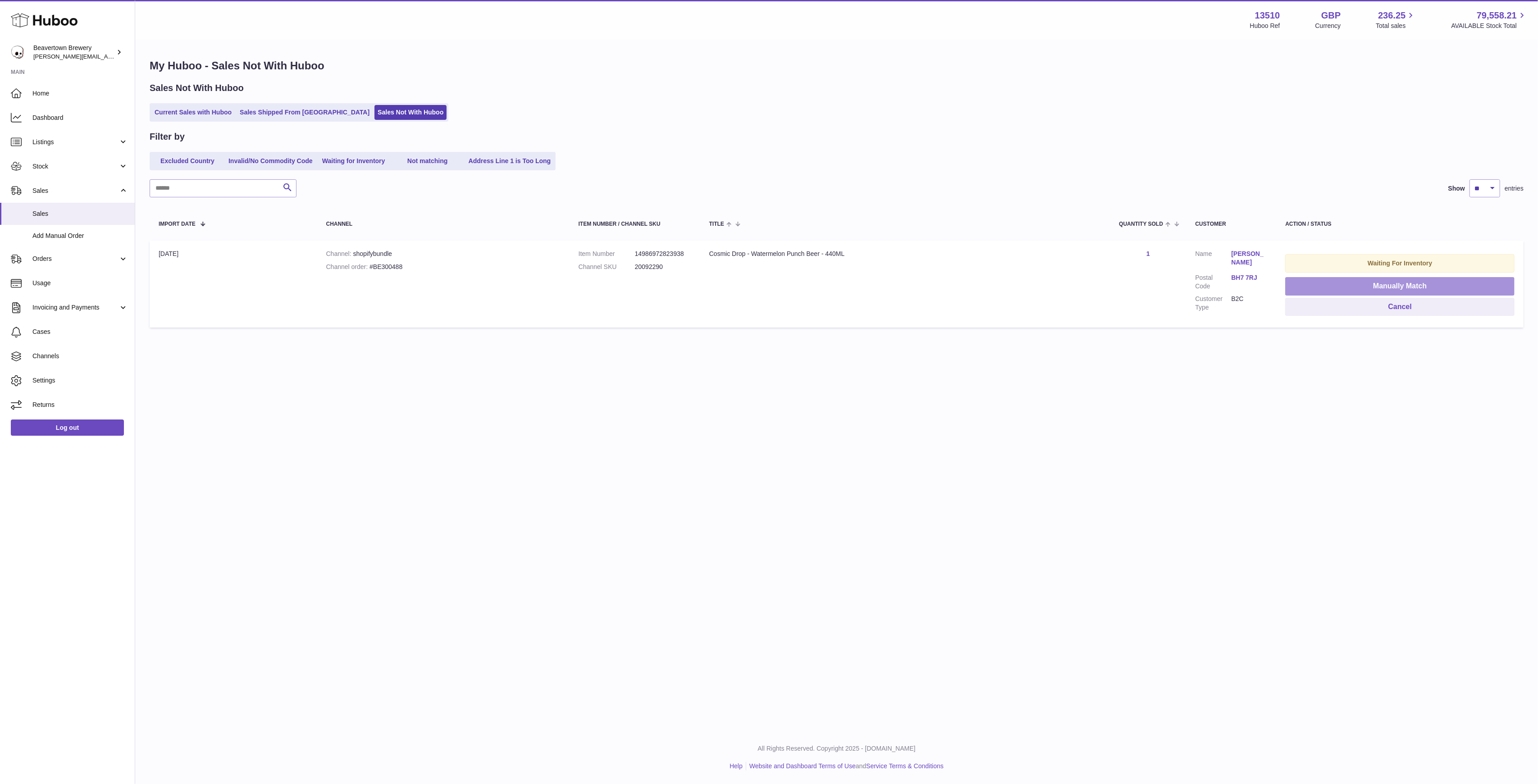
click at [1367, 278] on button "Manually Match" at bounding box center [1400, 286] width 229 height 18
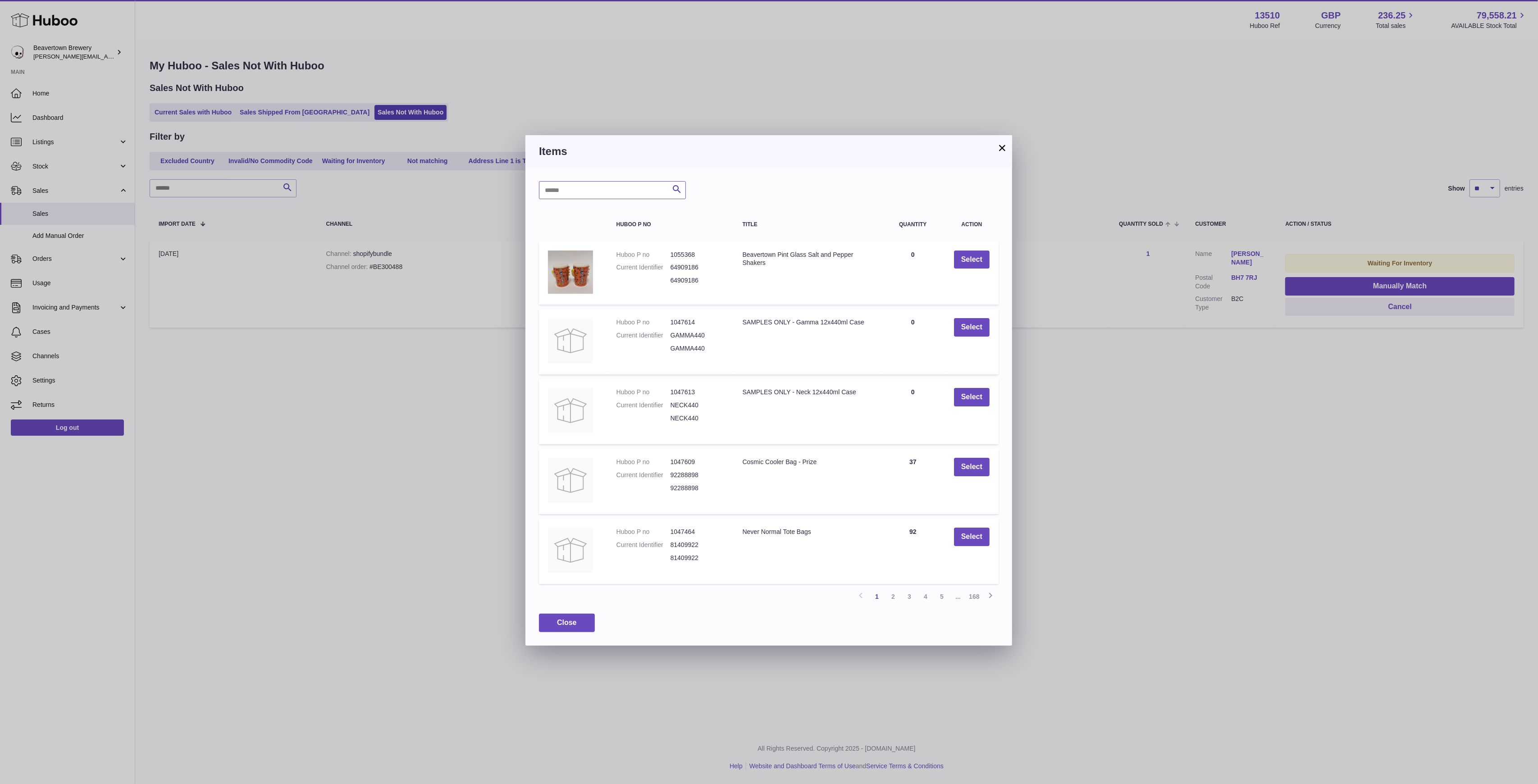
click at [630, 189] on input "text" at bounding box center [612, 190] width 147 height 18
type input "**********"
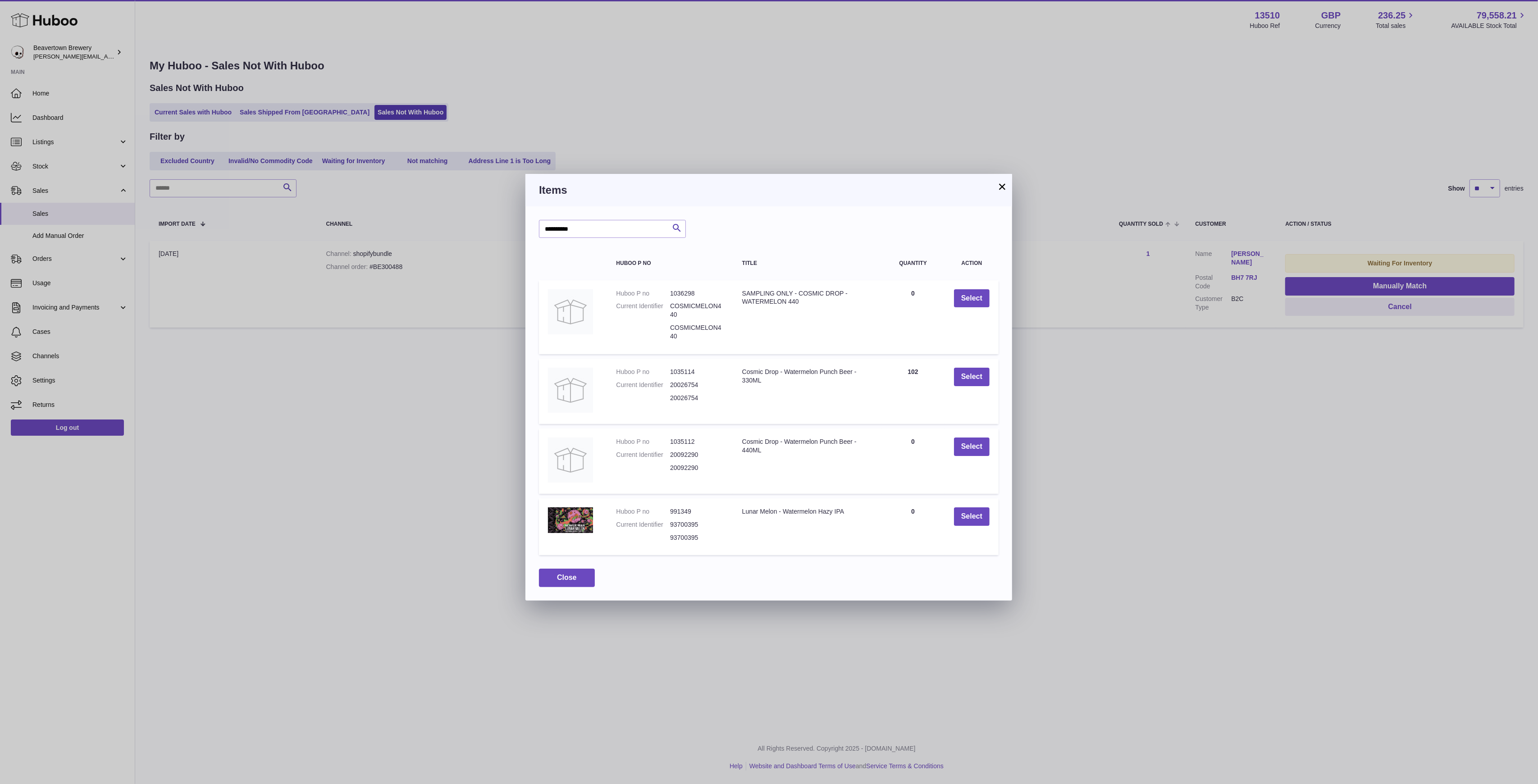
click at [998, 185] on button "×" at bounding box center [1002, 187] width 11 height 11
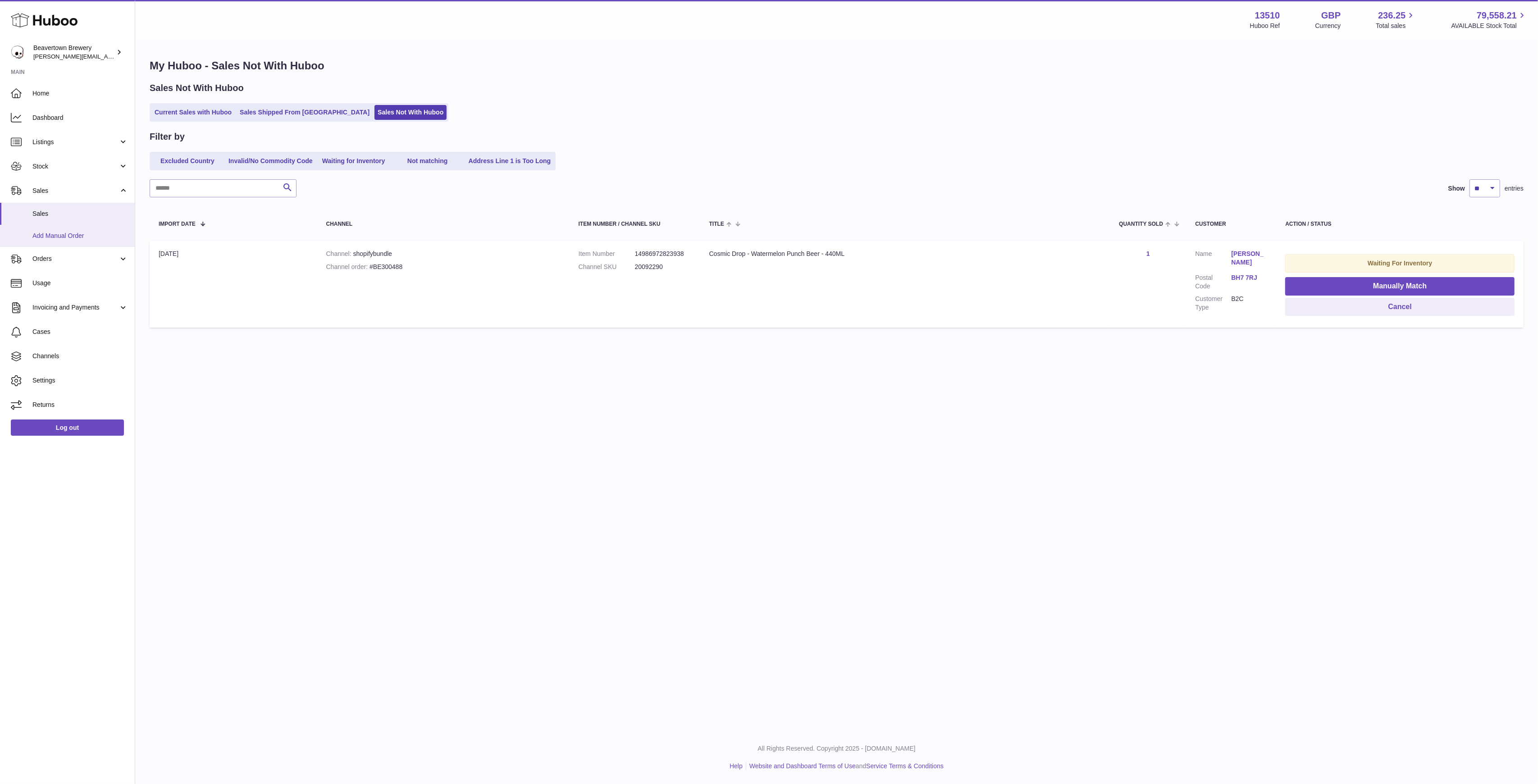
click at [78, 235] on span "Add Manual Order" at bounding box center [80, 236] width 95 height 9
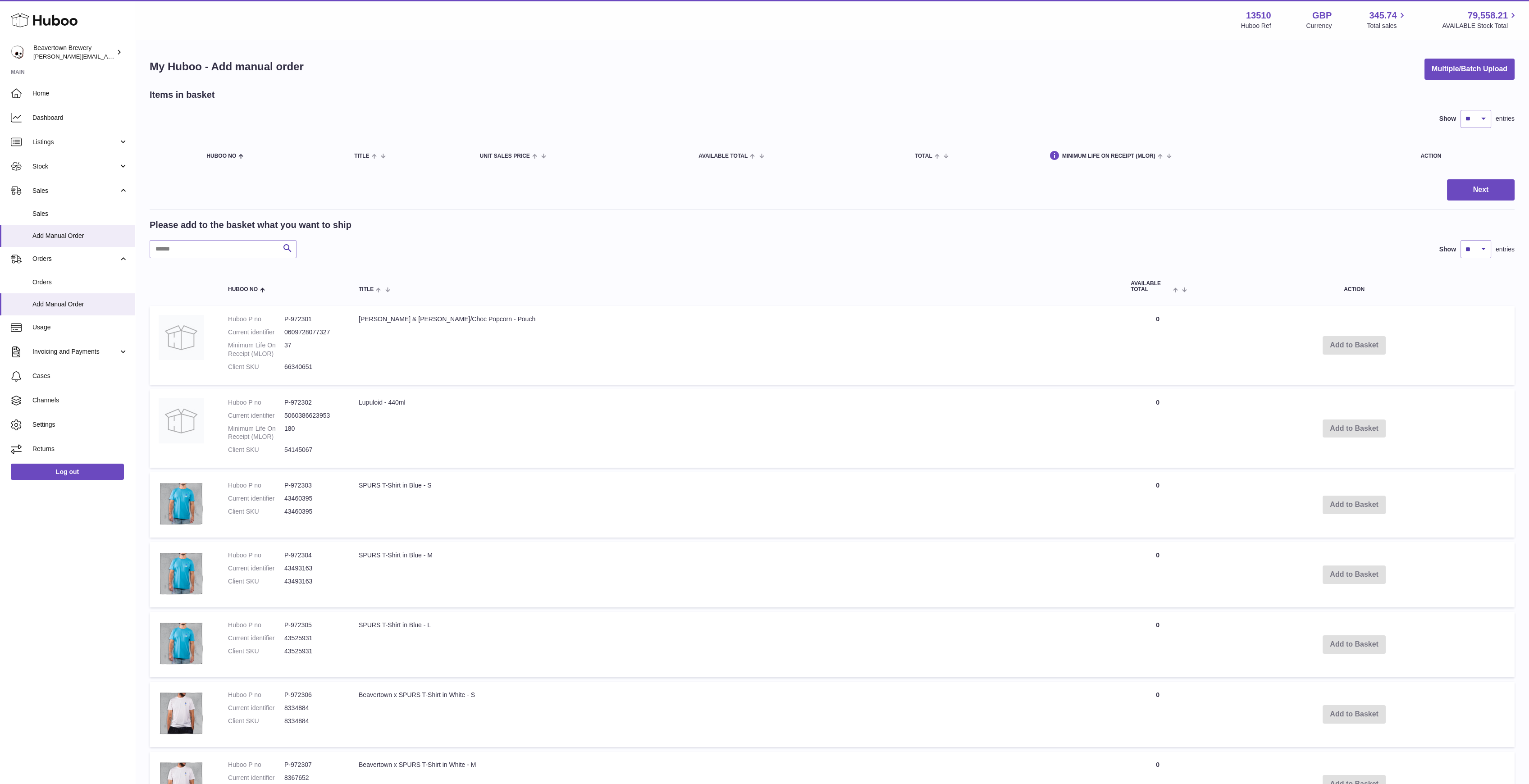
click at [1492, 57] on div "My Huboo - Add manual order Multiple/Batch Upload Items in basket Show ** ** **…" at bounding box center [832, 566] width 1394 height 1052
click at [1487, 63] on button "Multiple/Batch Upload" at bounding box center [1469, 69] width 90 height 21
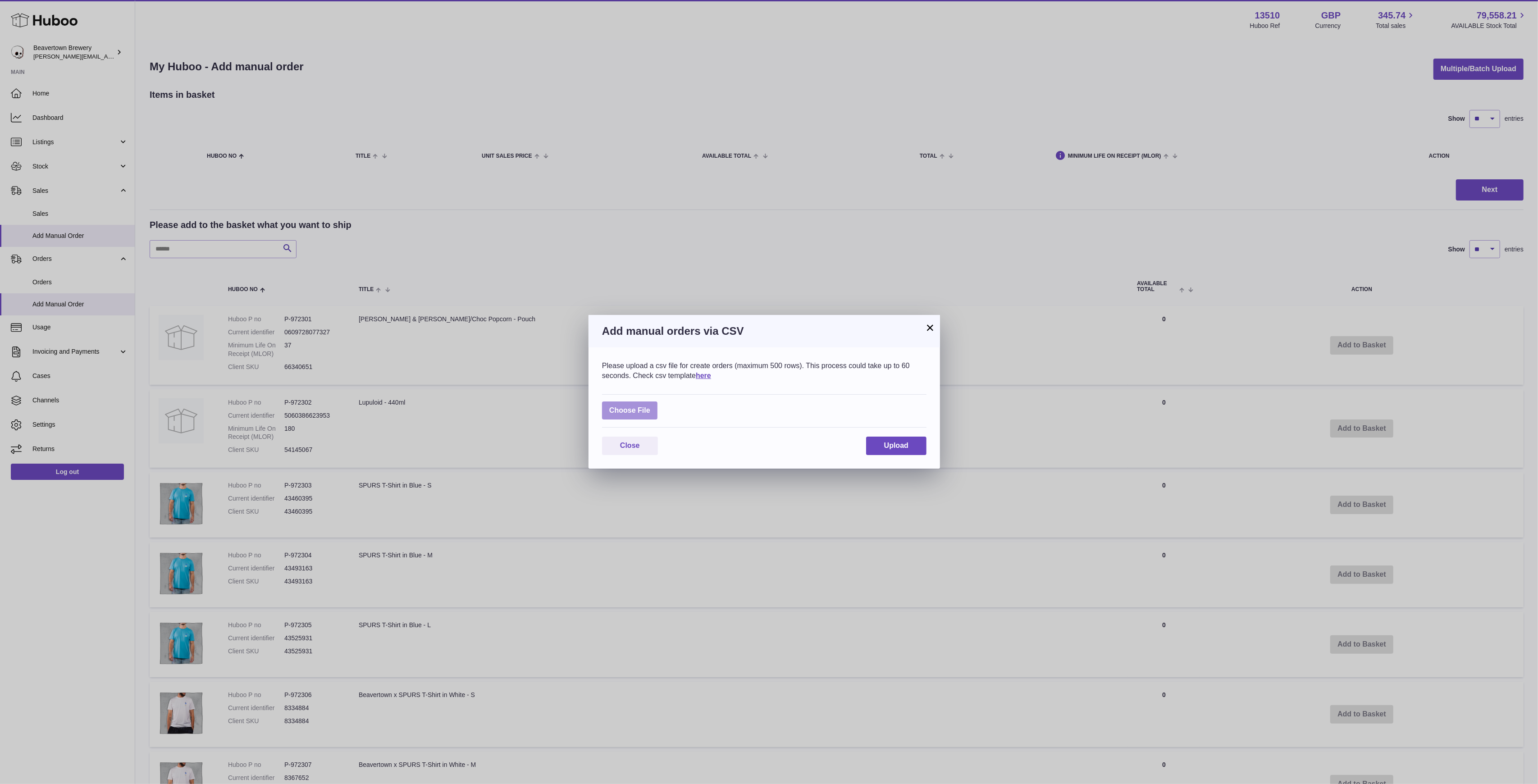
click at [644, 409] on label at bounding box center [630, 410] width 56 height 18
click at [650, 406] on input "file" at bounding box center [650, 406] width 1 height 1
click at [653, 413] on label at bounding box center [630, 410] width 56 height 18
click at [651, 406] on input "file" at bounding box center [650, 406] width 1 height 1
type input "**********"
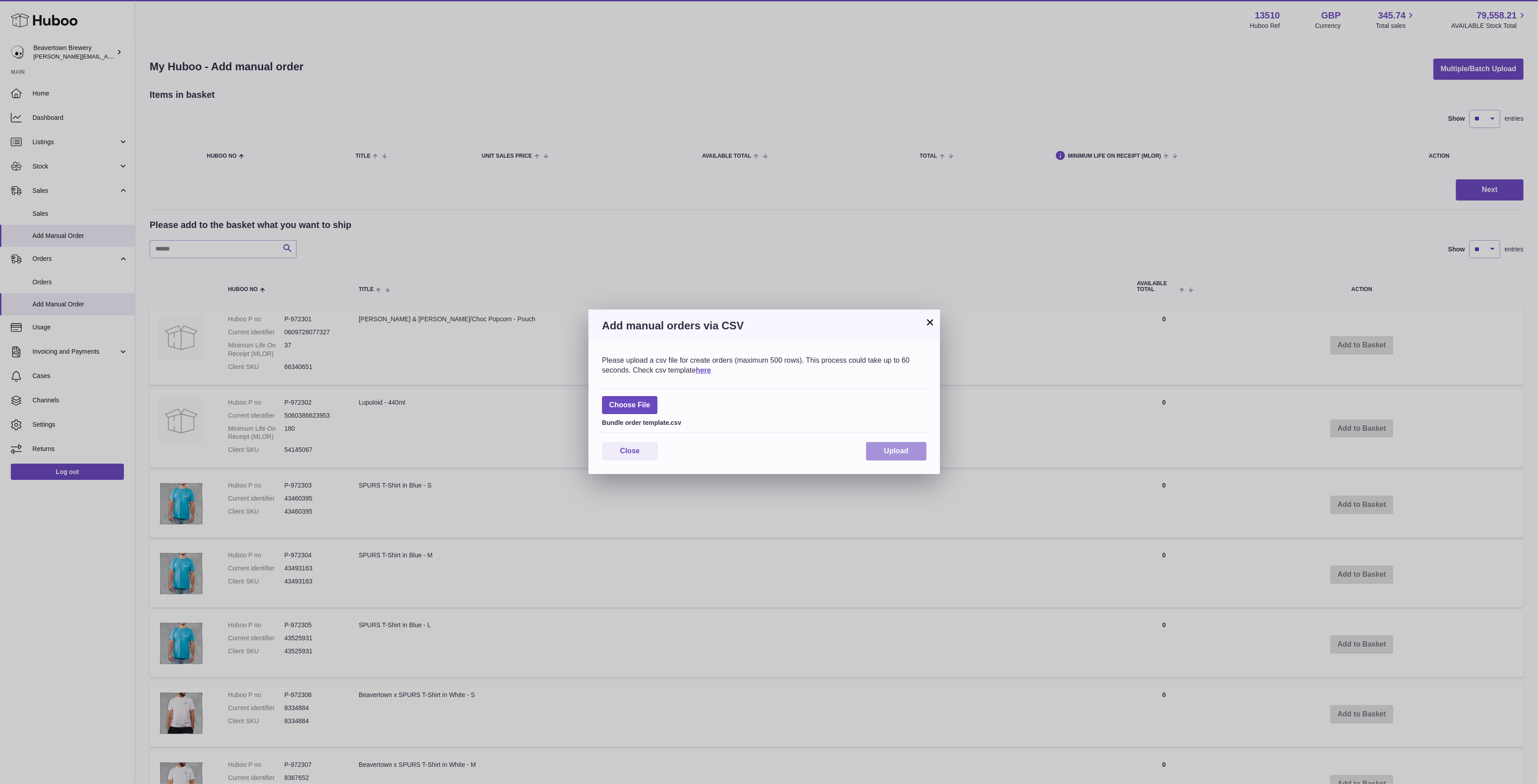
click at [888, 454] on span "Upload" at bounding box center [896, 451] width 24 height 8
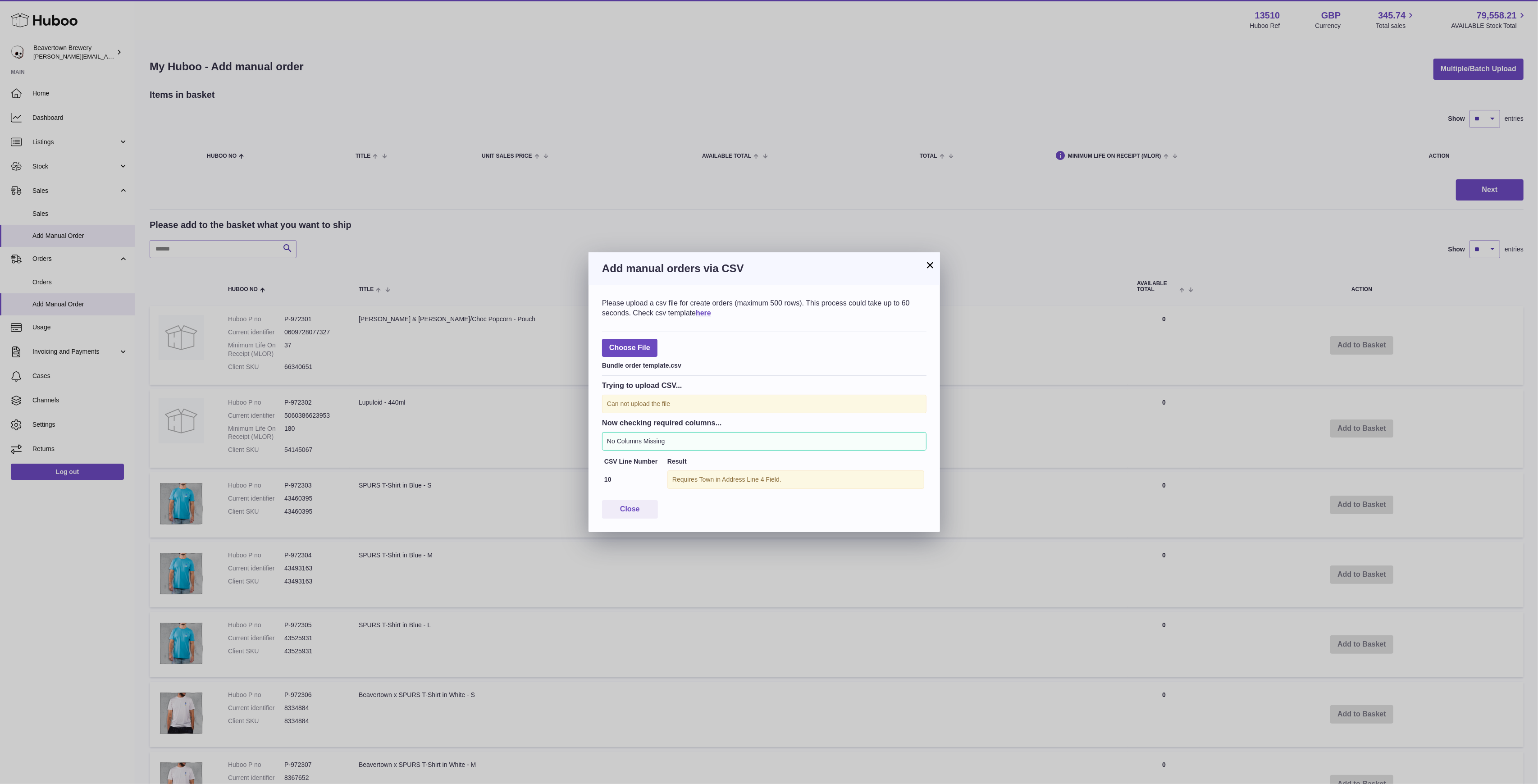
click at [929, 270] on button "×" at bounding box center [930, 265] width 11 height 11
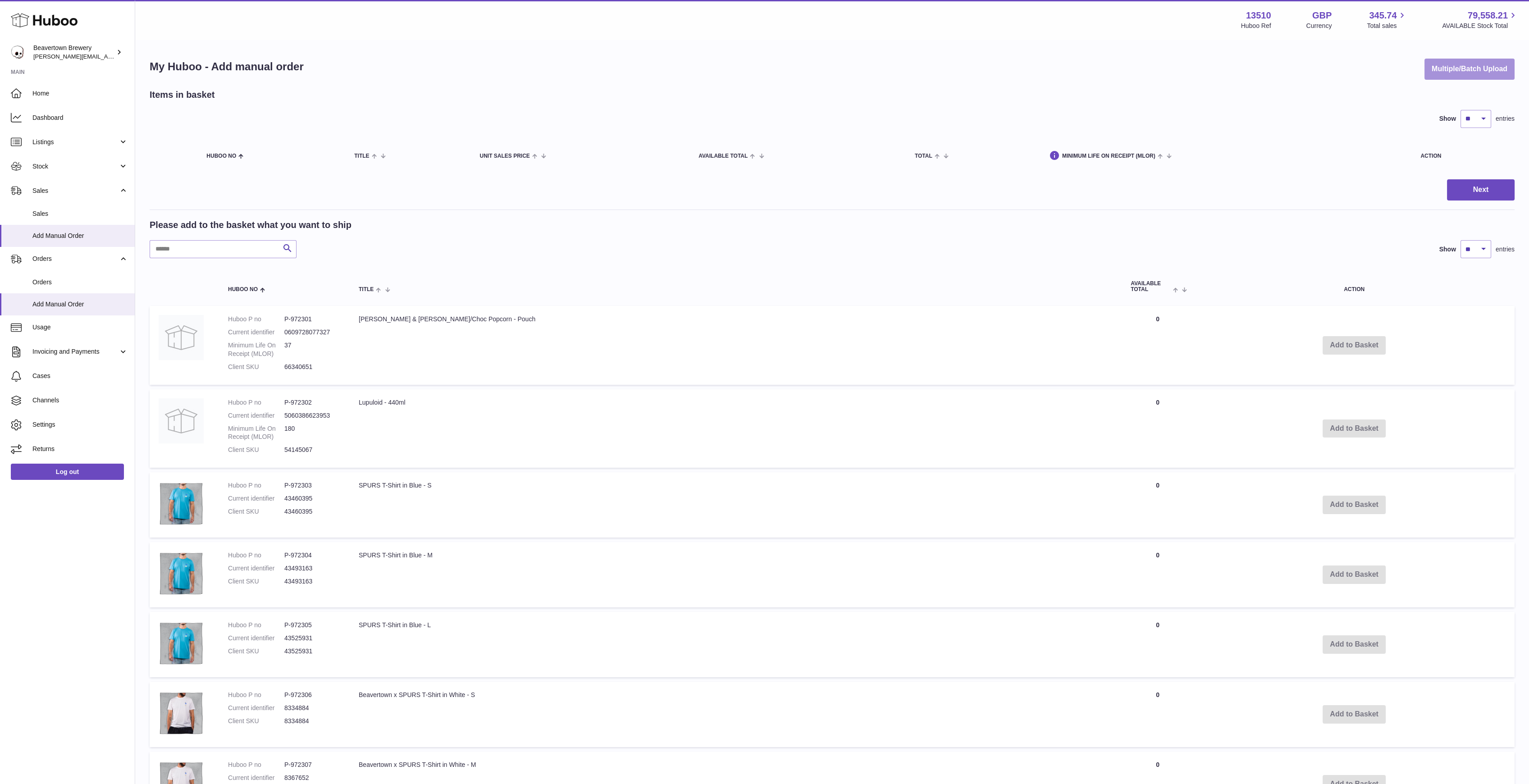
click at [1445, 64] on button "Multiple/Batch Upload" at bounding box center [1469, 69] width 90 height 21
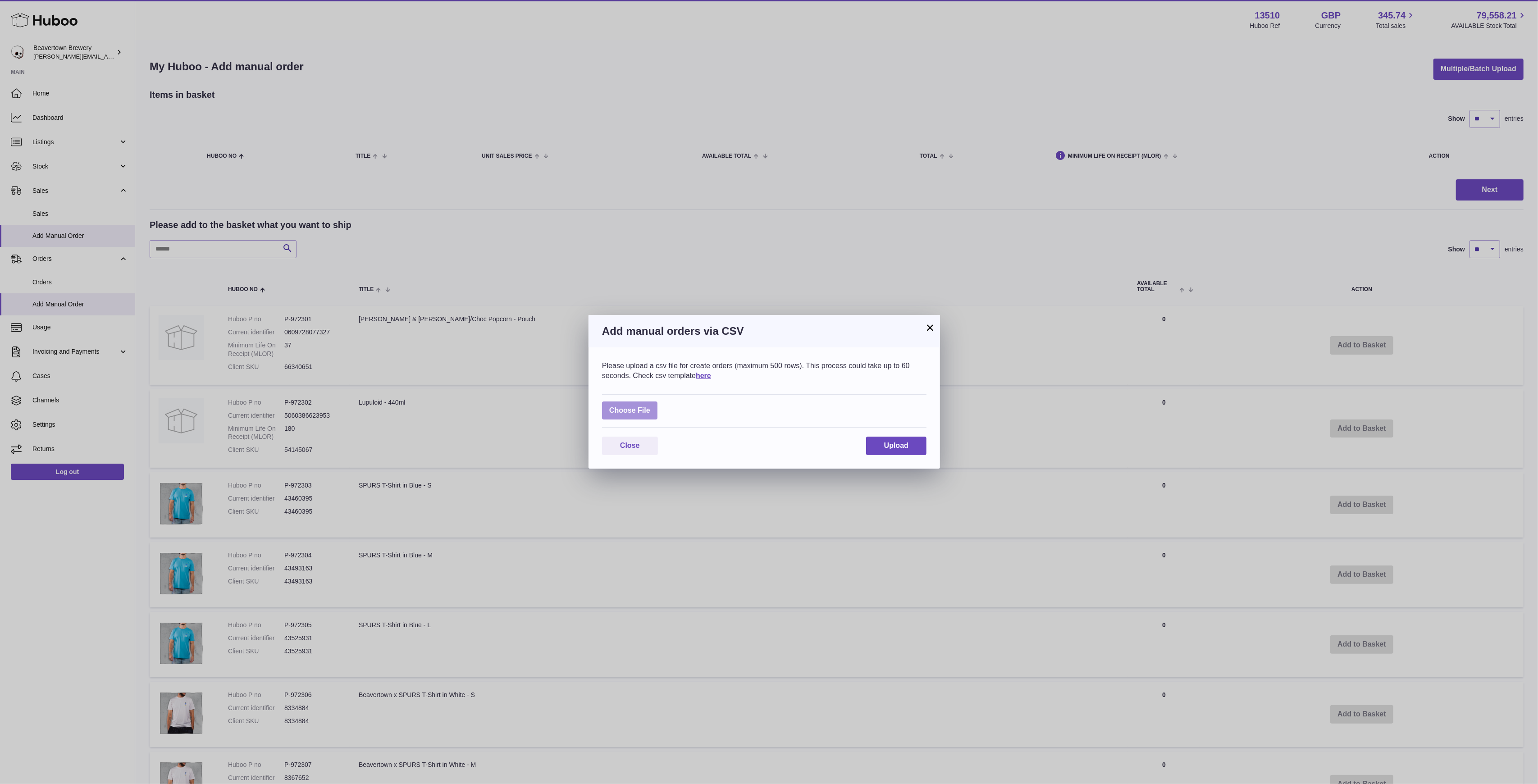
click at [625, 412] on label at bounding box center [630, 410] width 56 height 18
click at [650, 406] on input "file" at bounding box center [650, 406] width 1 height 1
type input "**********"
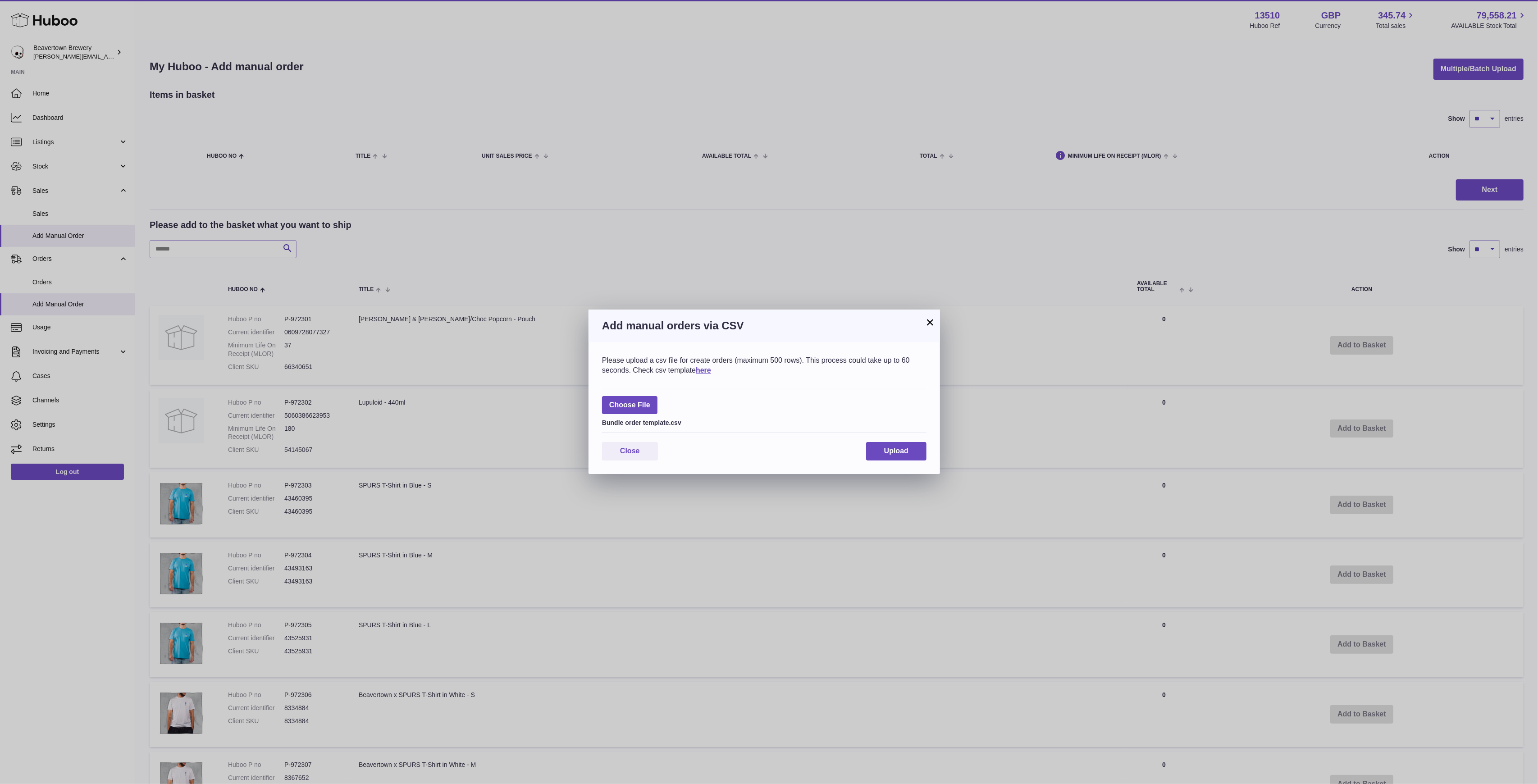
click at [896, 434] on div "Please upload a csv file for create orders (maximum 500 rows). This process cou…" at bounding box center [764, 408] width 352 height 132
click at [890, 442] on button "Upload" at bounding box center [896, 451] width 61 height 18
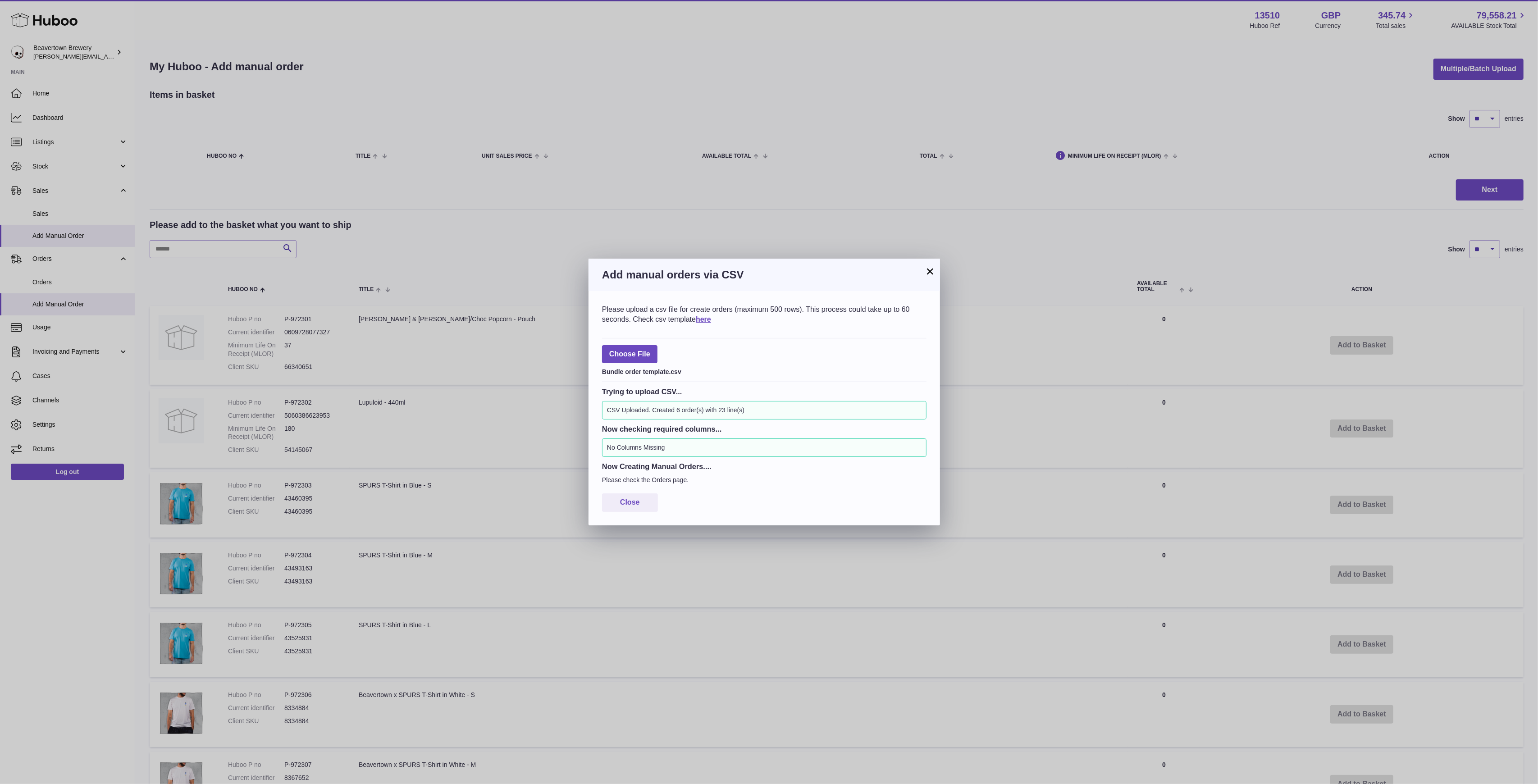
click at [930, 273] on button "×" at bounding box center [930, 272] width 11 height 11
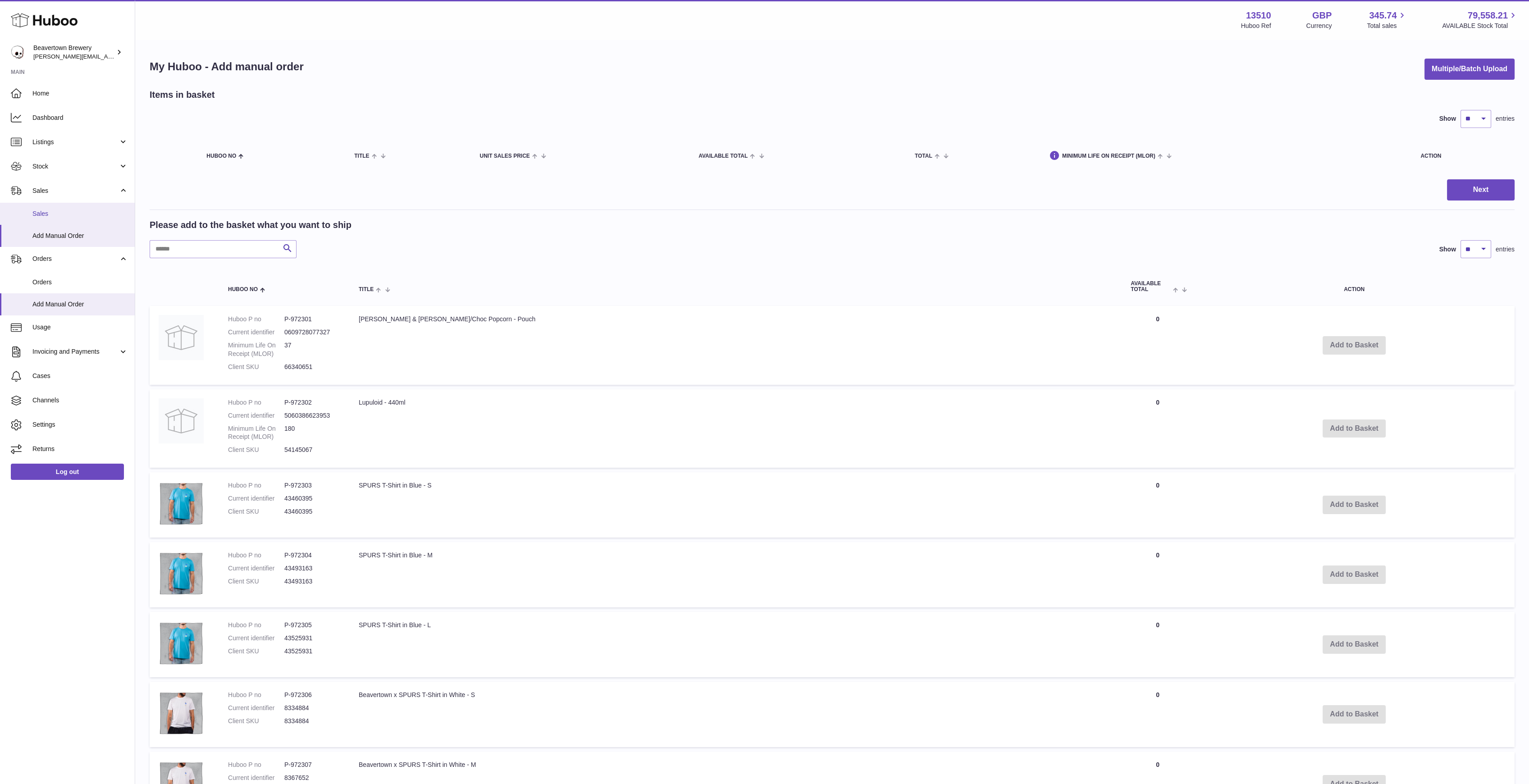
click at [43, 214] on span "Sales" at bounding box center [80, 214] width 95 height 9
